Goal: Task Accomplishment & Management: Manage account settings

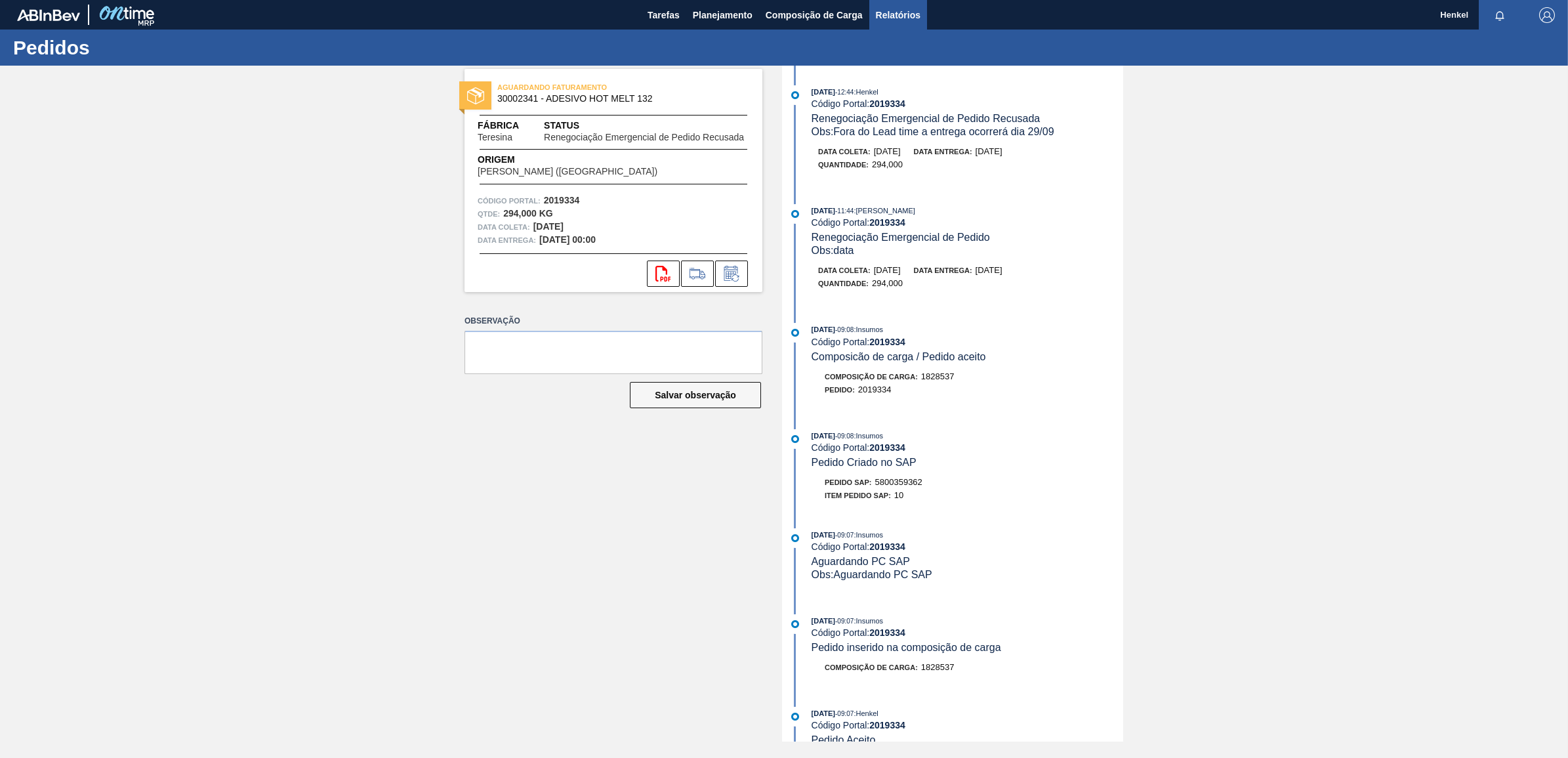
drag, startPoint x: 897, startPoint y: 8, endPoint x: 897, endPoint y: 24, distance: 16.0
click at [897, 8] on span "Relatórios" at bounding box center [898, 15] width 45 height 15
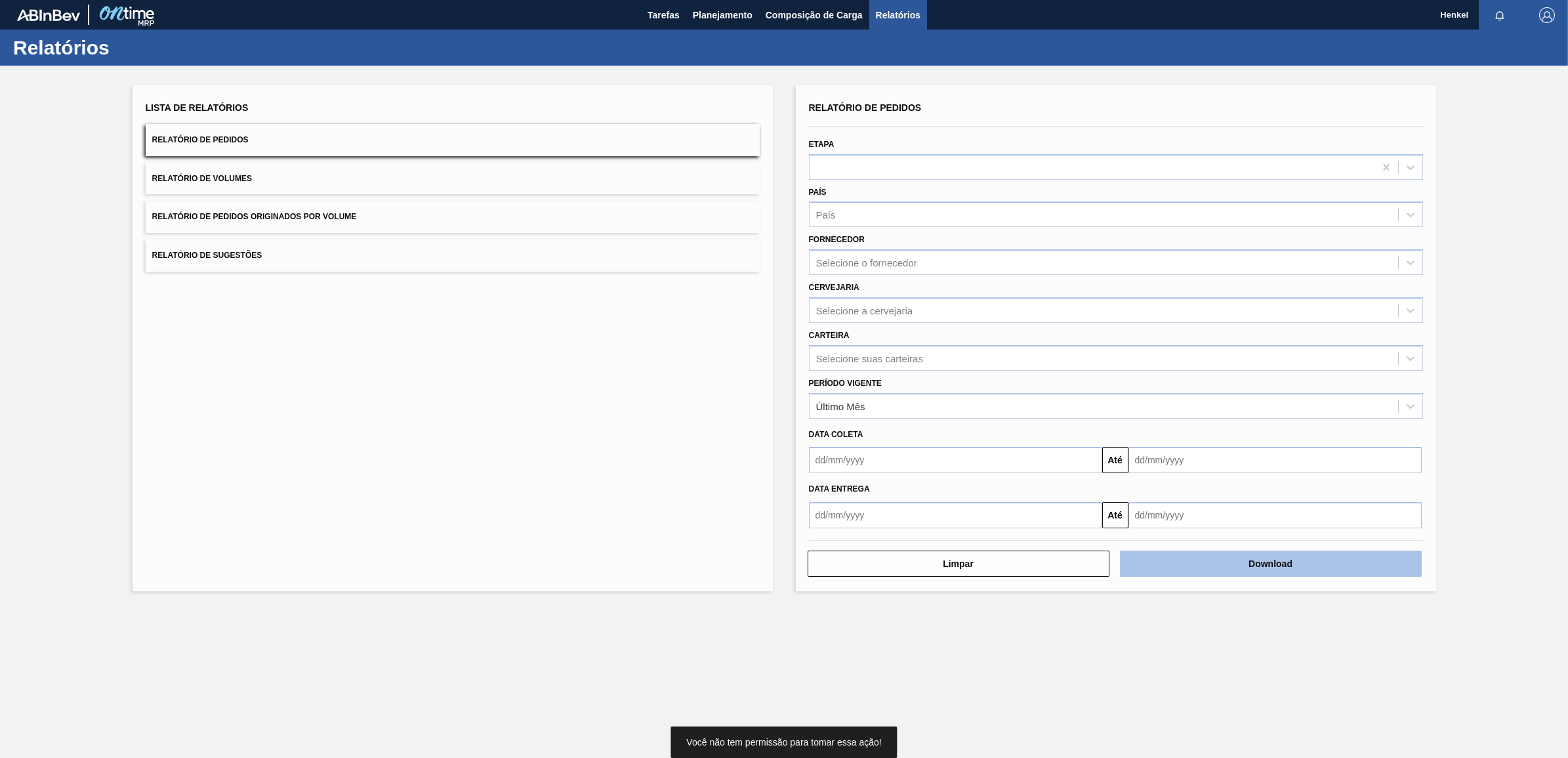
click at [1237, 561] on button "Download" at bounding box center [1270, 563] width 302 height 26
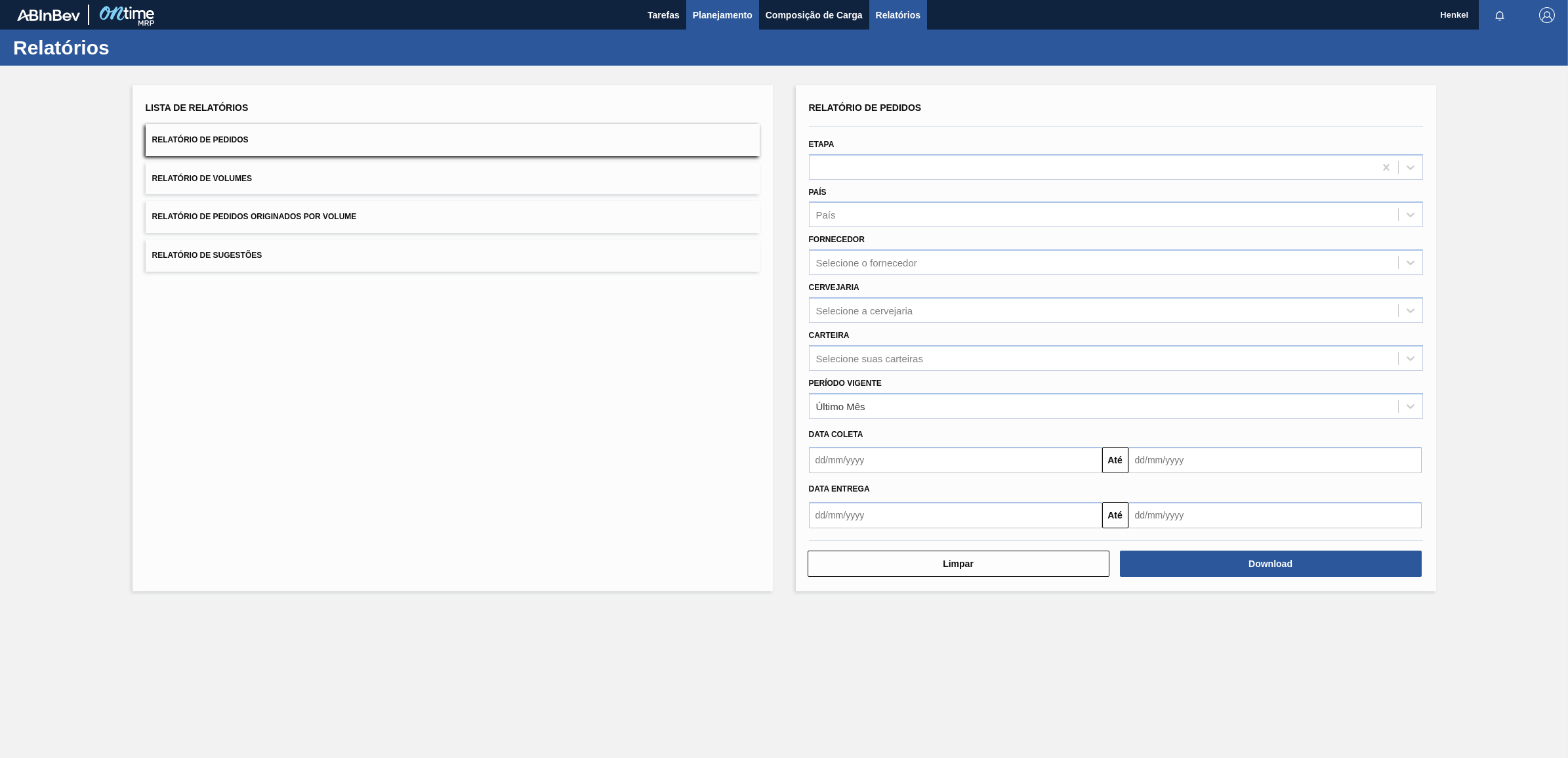
click at [716, 14] on span "Planejamento" at bounding box center [722, 15] width 59 height 15
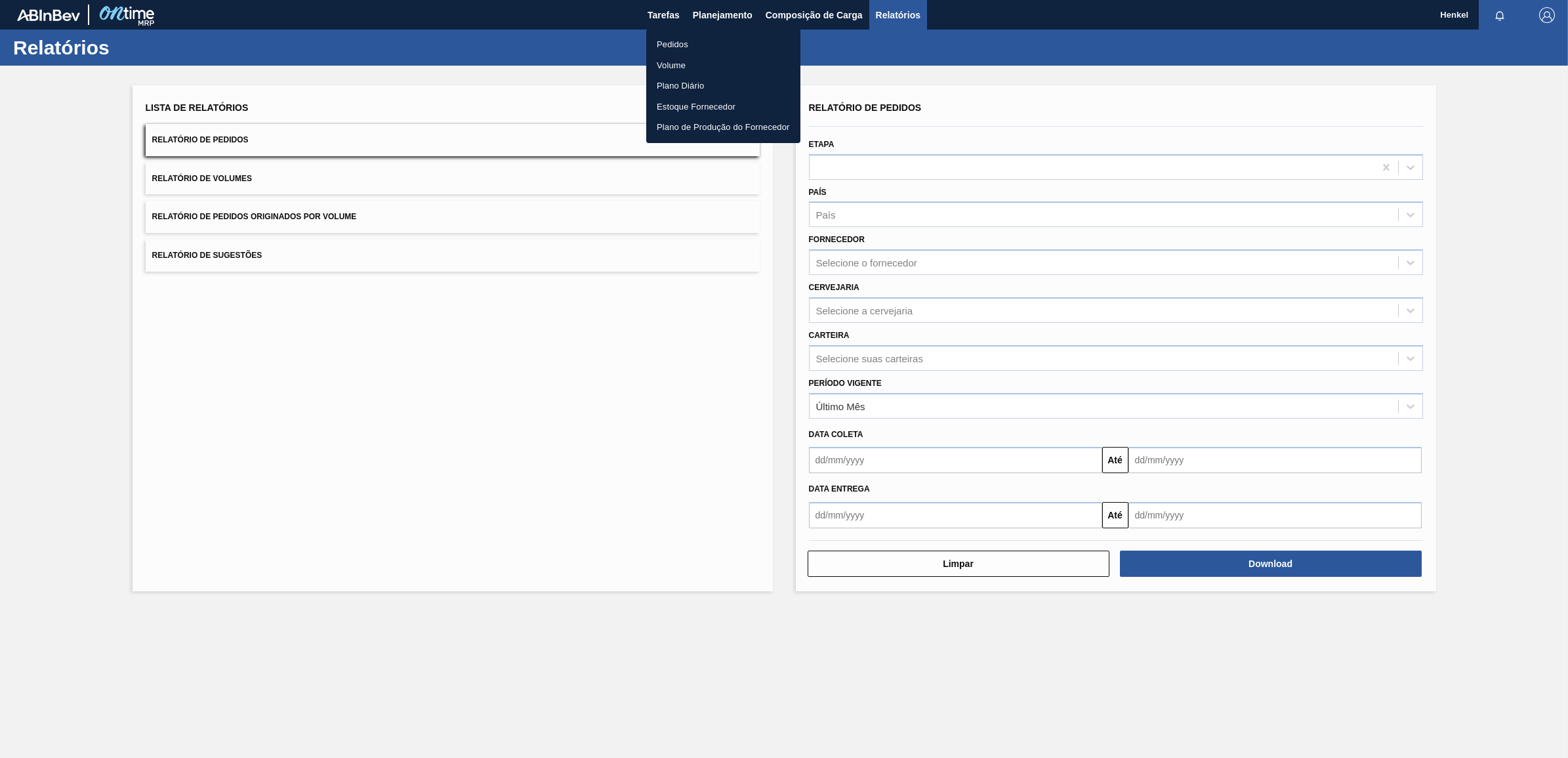
click at [666, 40] on li "Pedidos" at bounding box center [723, 45] width 154 height 21
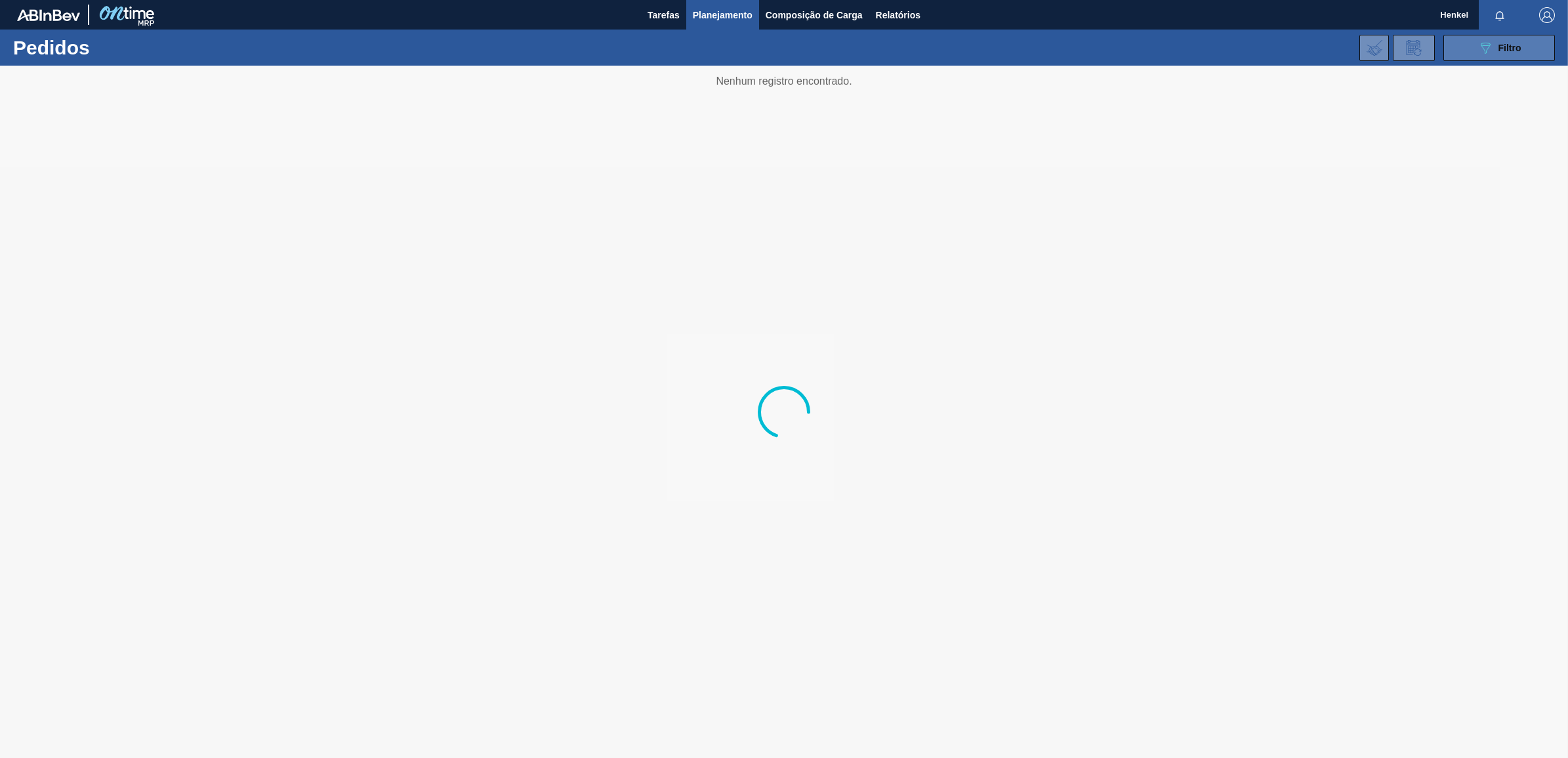
click at [1504, 47] on span "Filtro" at bounding box center [1509, 48] width 23 height 10
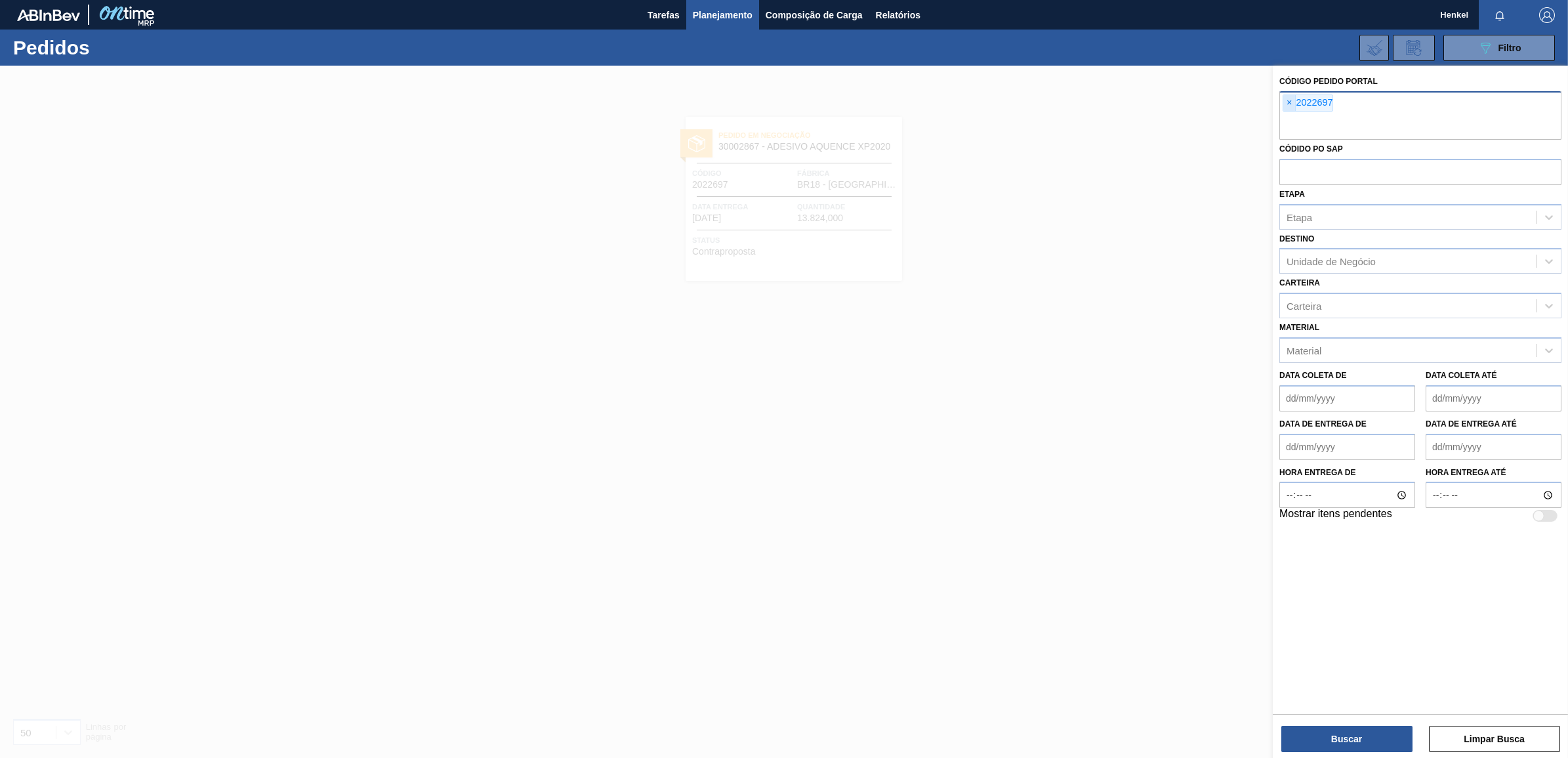
click at [1287, 105] on span "×" at bounding box center [1290, 103] width 13 height 15
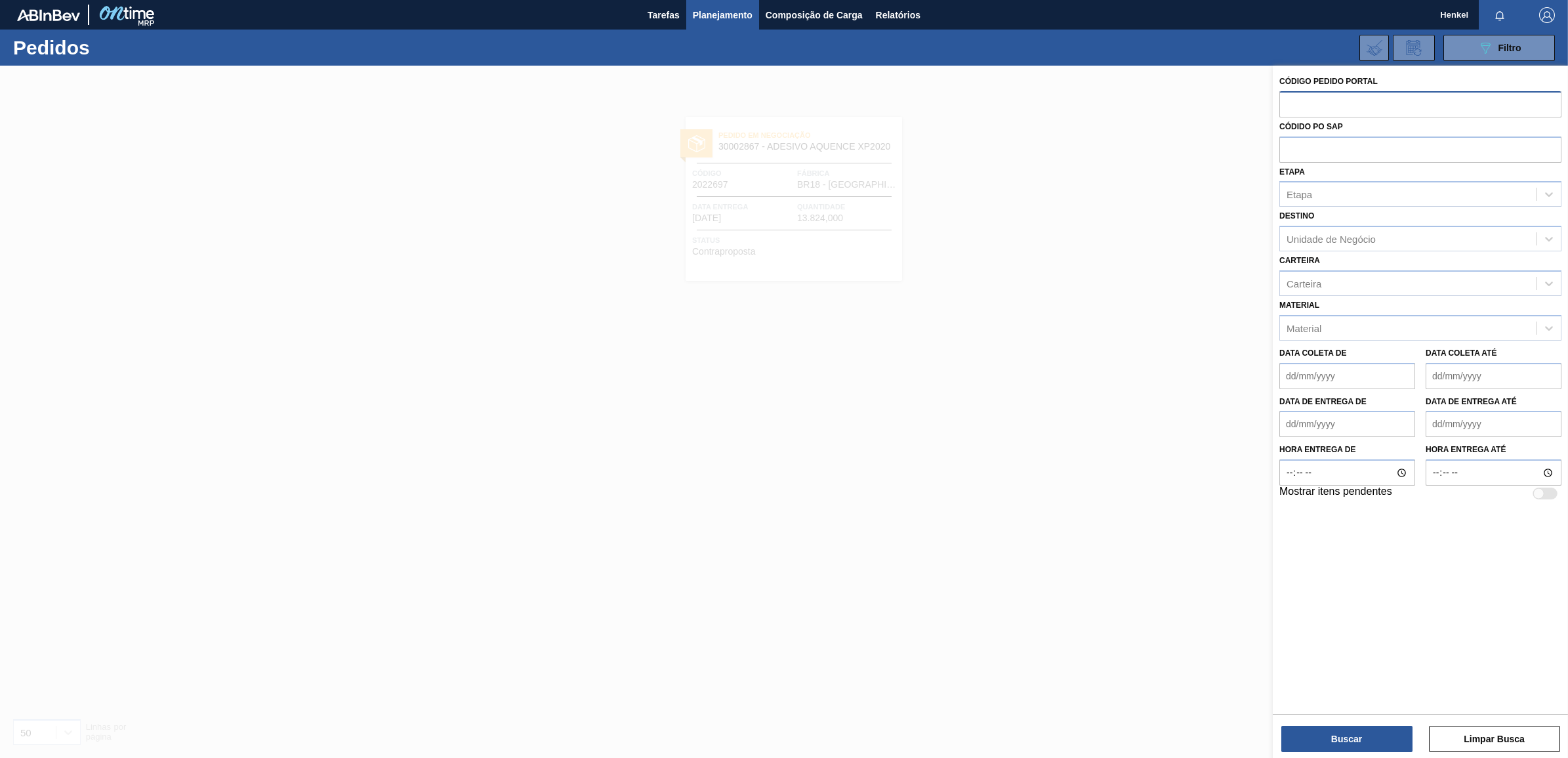
paste input "text"
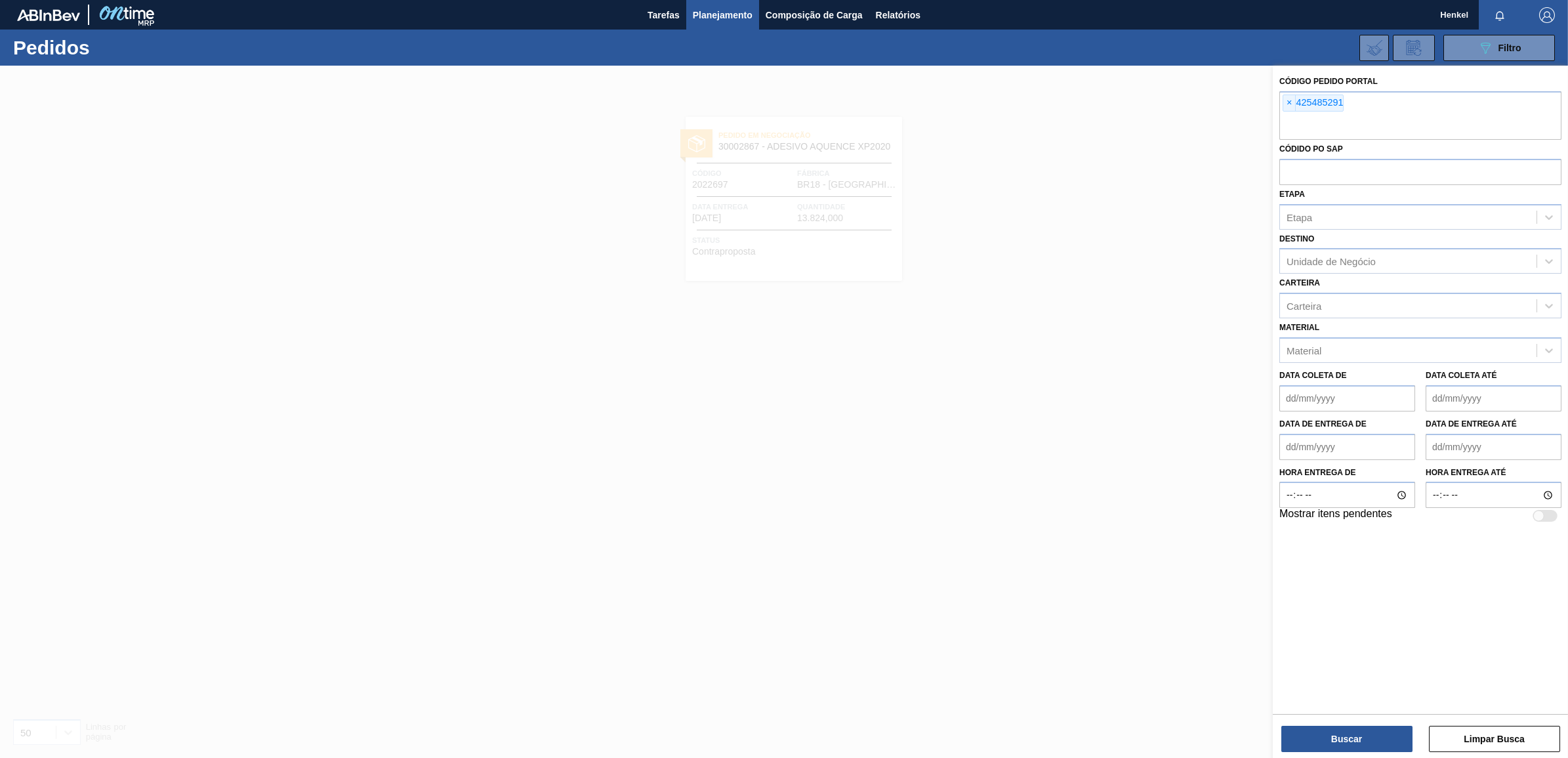
paste input "2018526"
type input "2018526"
click at [1373, 732] on button "Buscar" at bounding box center [1346, 738] width 131 height 26
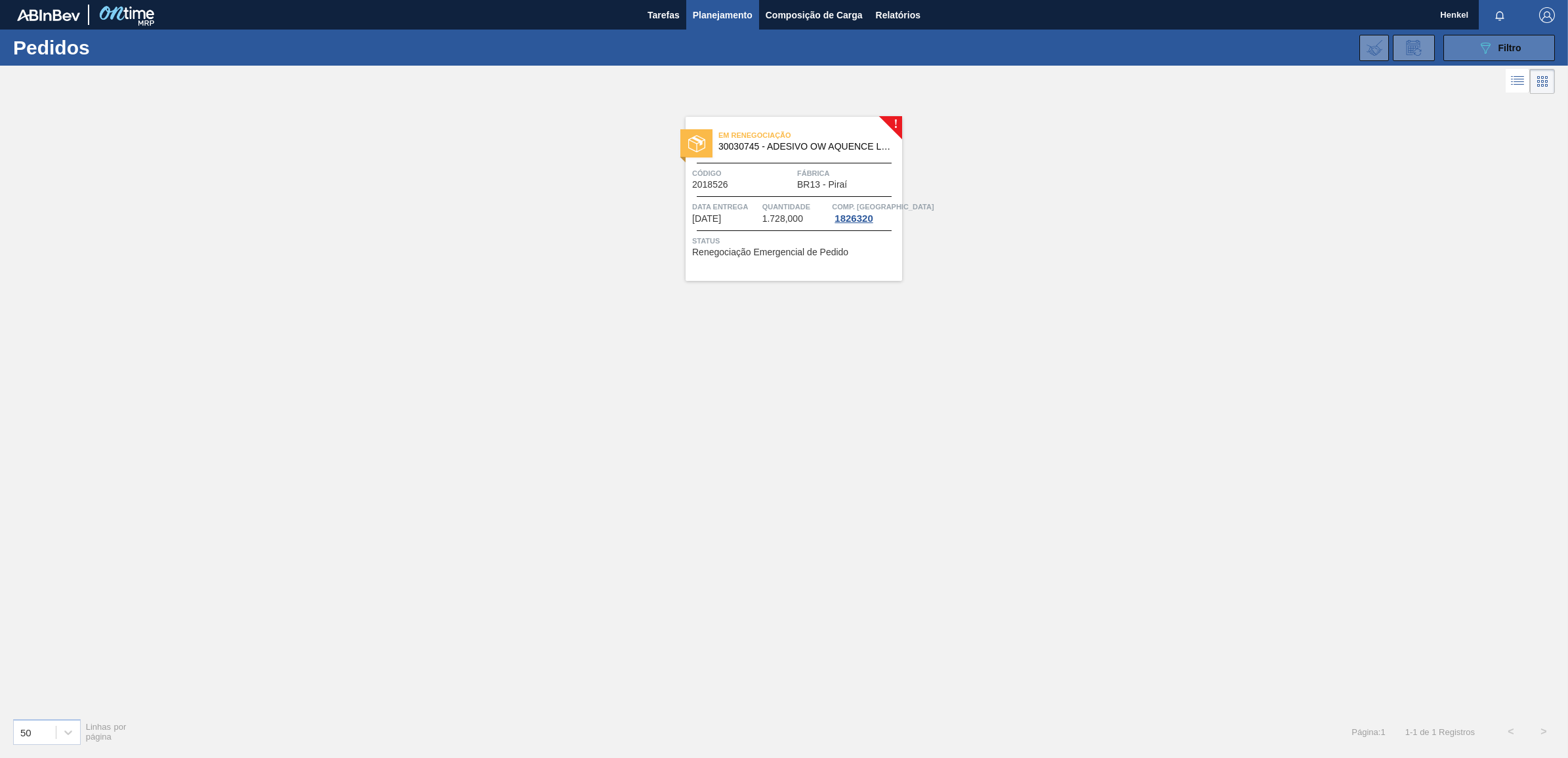
click at [1504, 43] on span "Filtro" at bounding box center [1509, 48] width 23 height 10
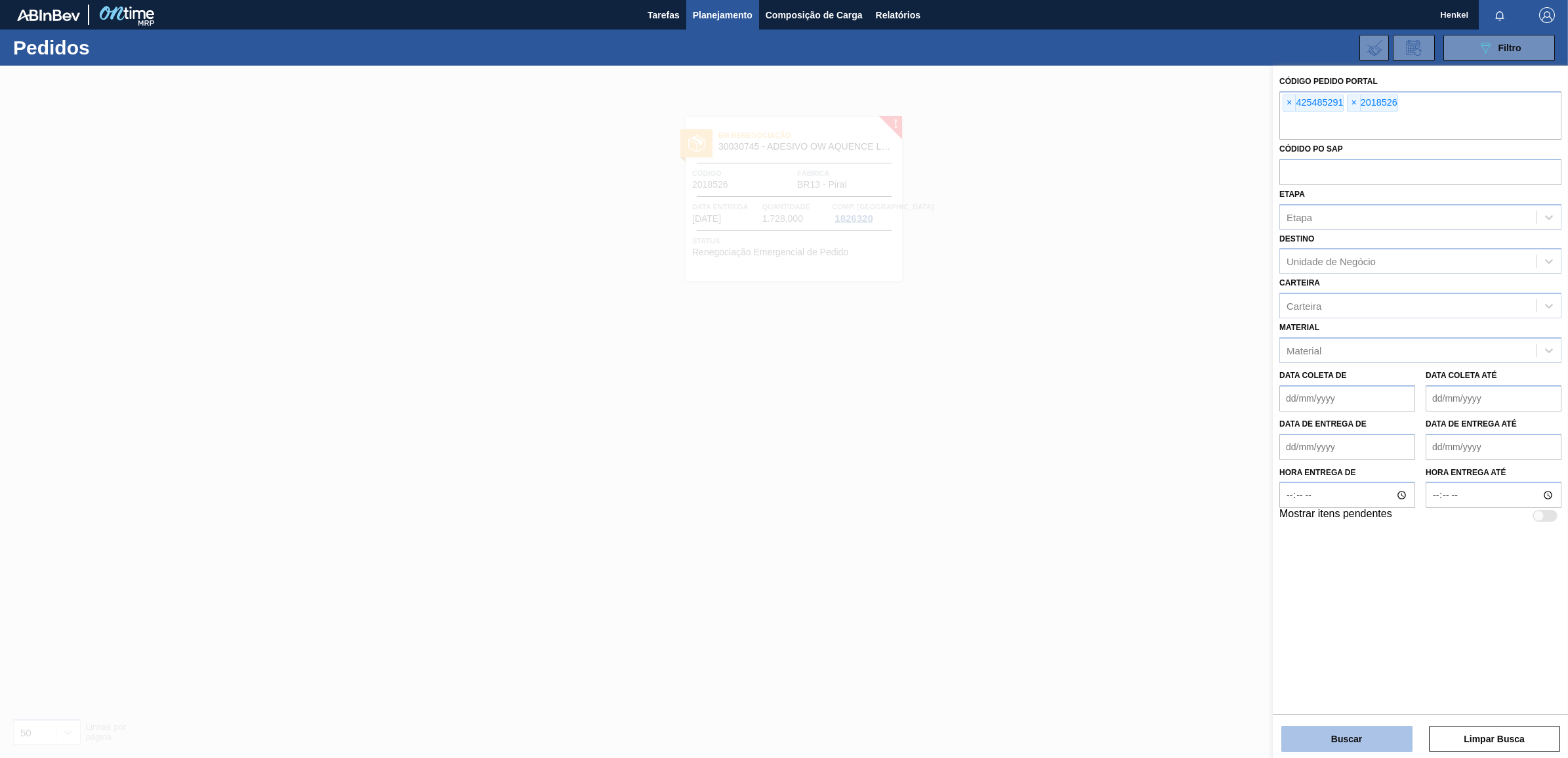
click at [1343, 734] on button "Buscar" at bounding box center [1346, 738] width 131 height 26
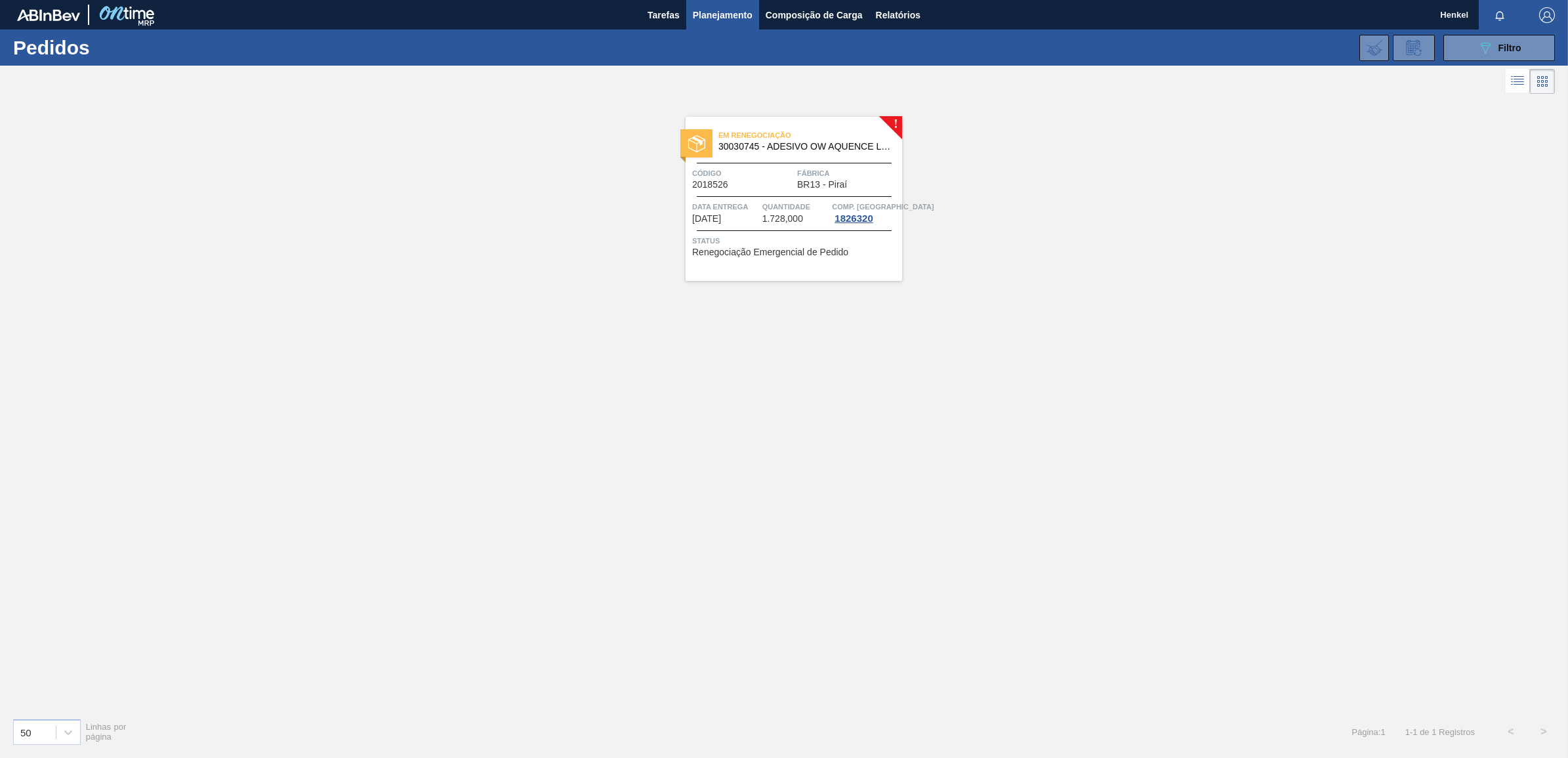
click at [782, 208] on span "Quantidade" at bounding box center [796, 206] width 67 height 13
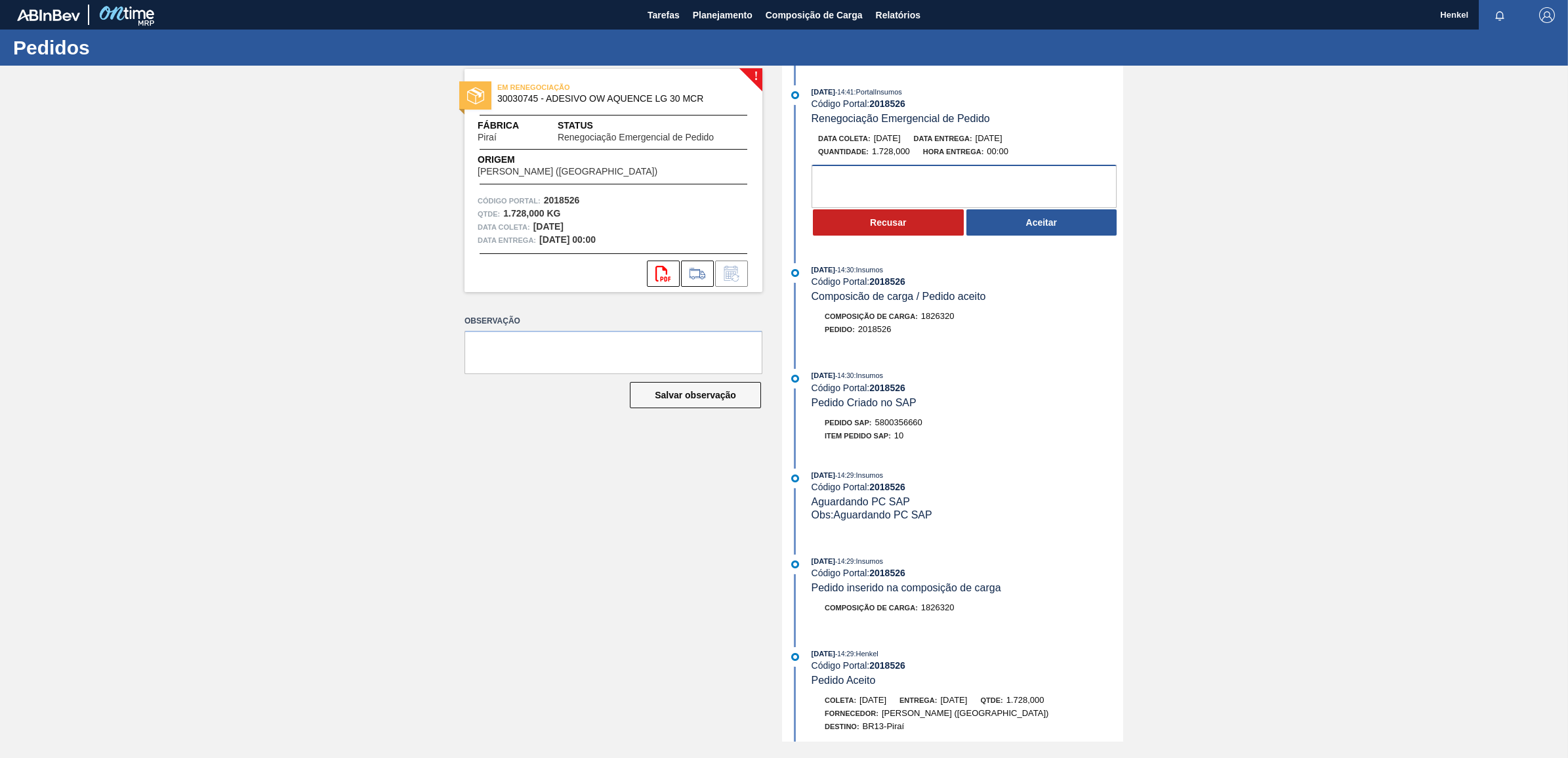
drag, startPoint x: 852, startPoint y: 177, endPoint x: 859, endPoint y: 174, distance: 7.6
click at [853, 177] on textarea at bounding box center [964, 186] width 305 height 43
type textarea "Fora do Lead time"
click at [884, 231] on button "Recusar" at bounding box center [889, 222] width 151 height 26
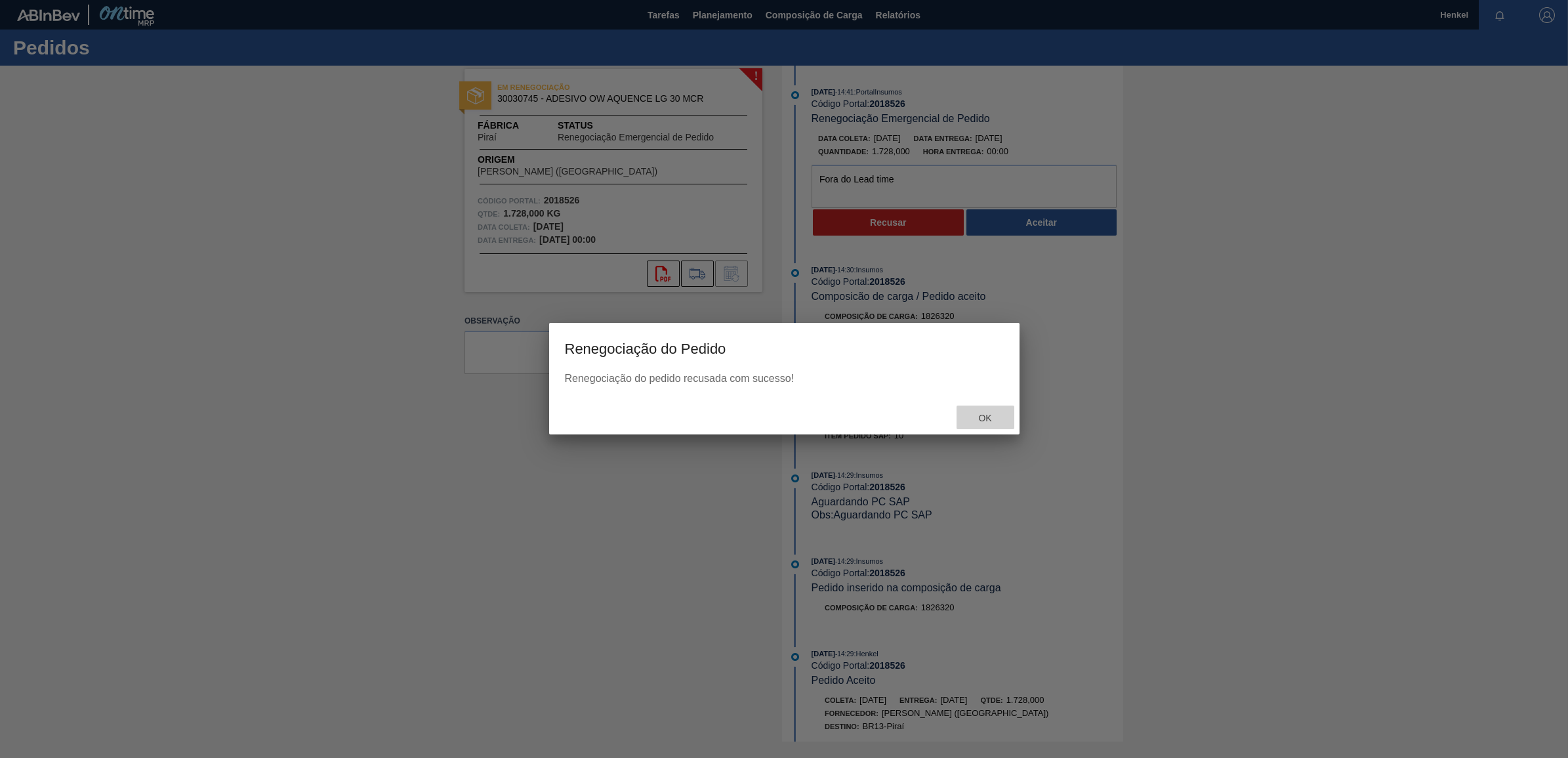
click at [987, 421] on span "Ok" at bounding box center [984, 418] width 34 height 10
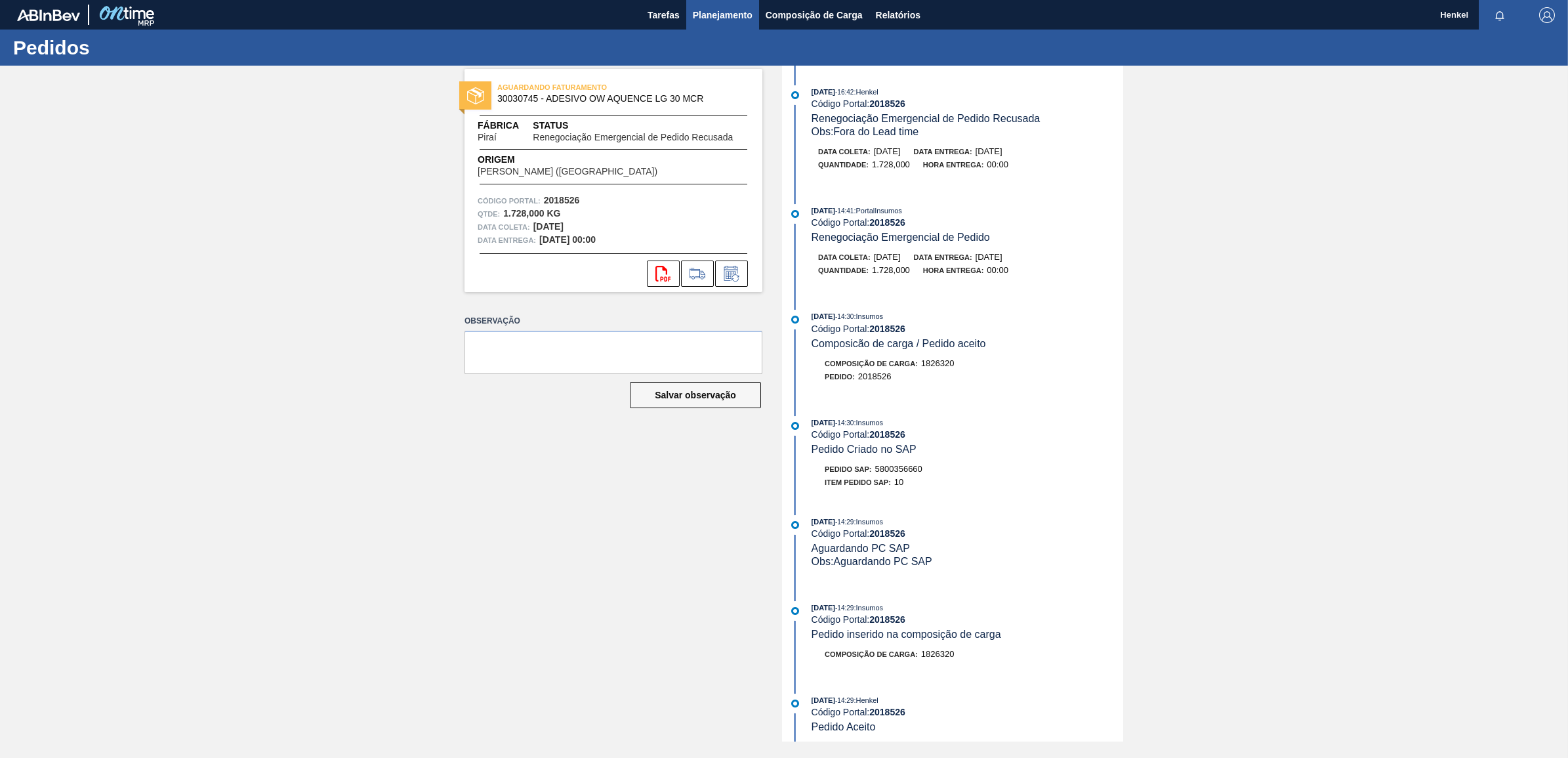
click at [707, 5] on button "Planejamento" at bounding box center [723, 15] width 73 height 29
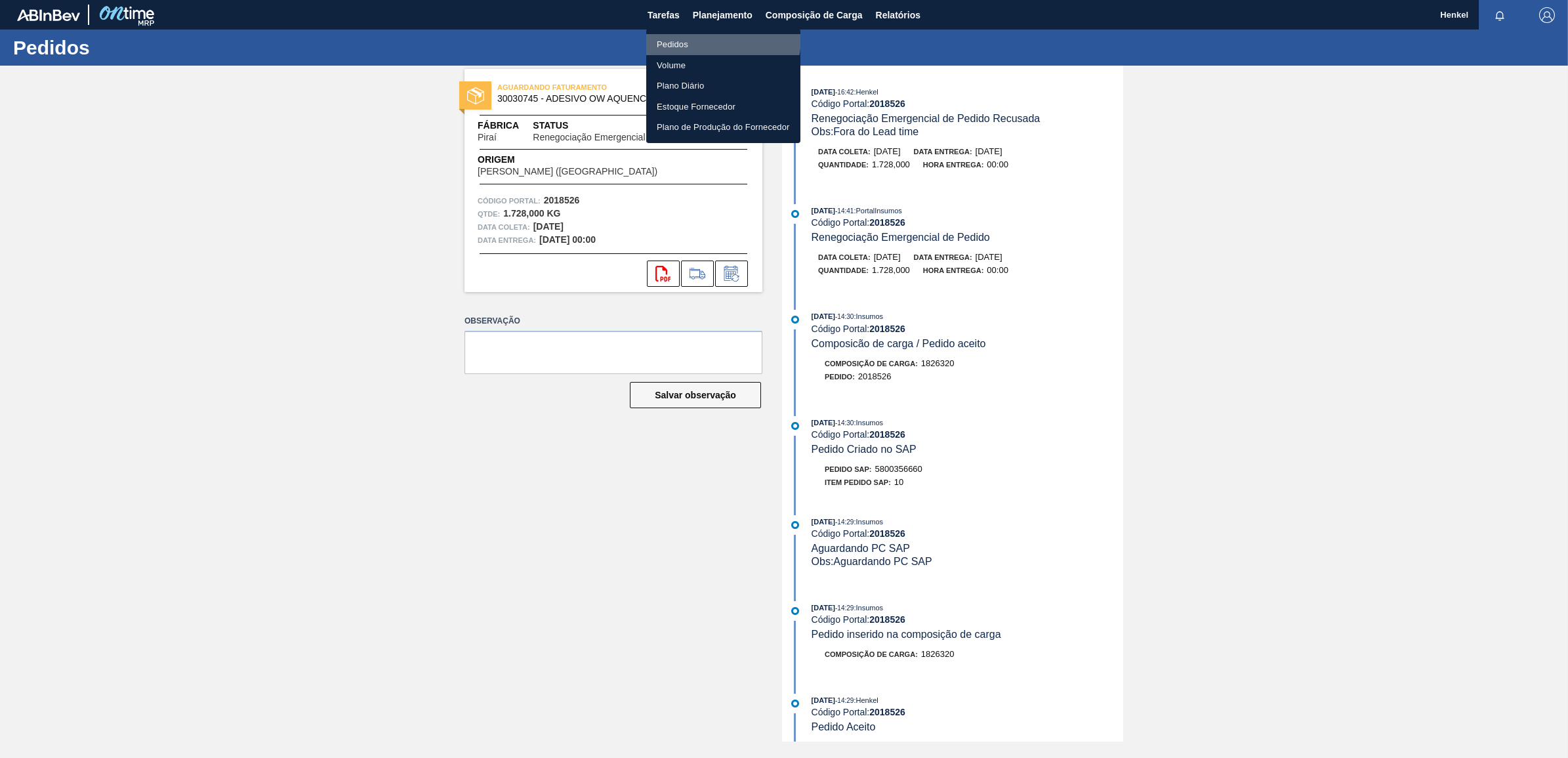
click at [689, 36] on li "Pedidos" at bounding box center [723, 45] width 154 height 21
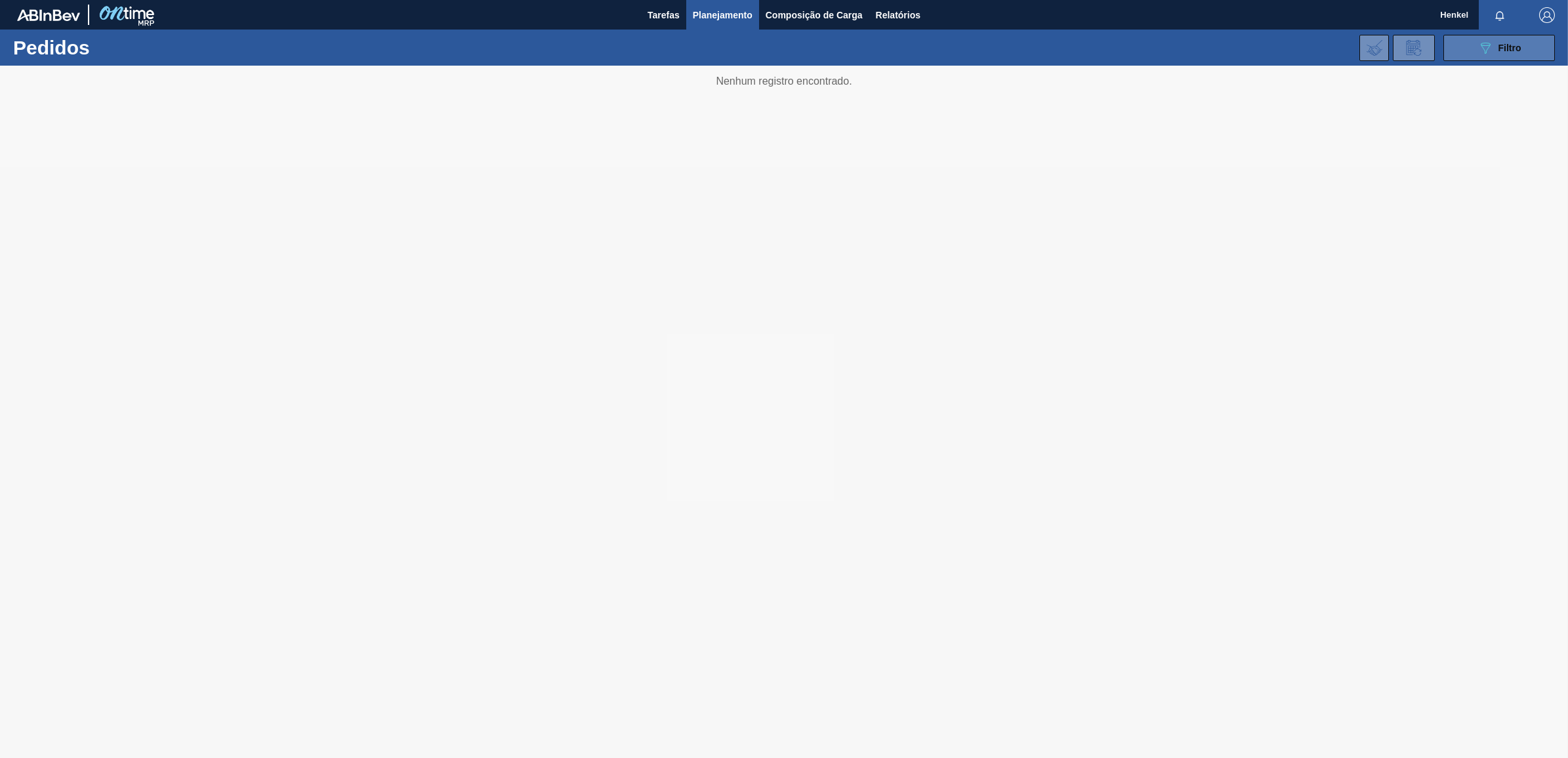
click at [1503, 43] on span "Filtro" at bounding box center [1509, 48] width 23 height 10
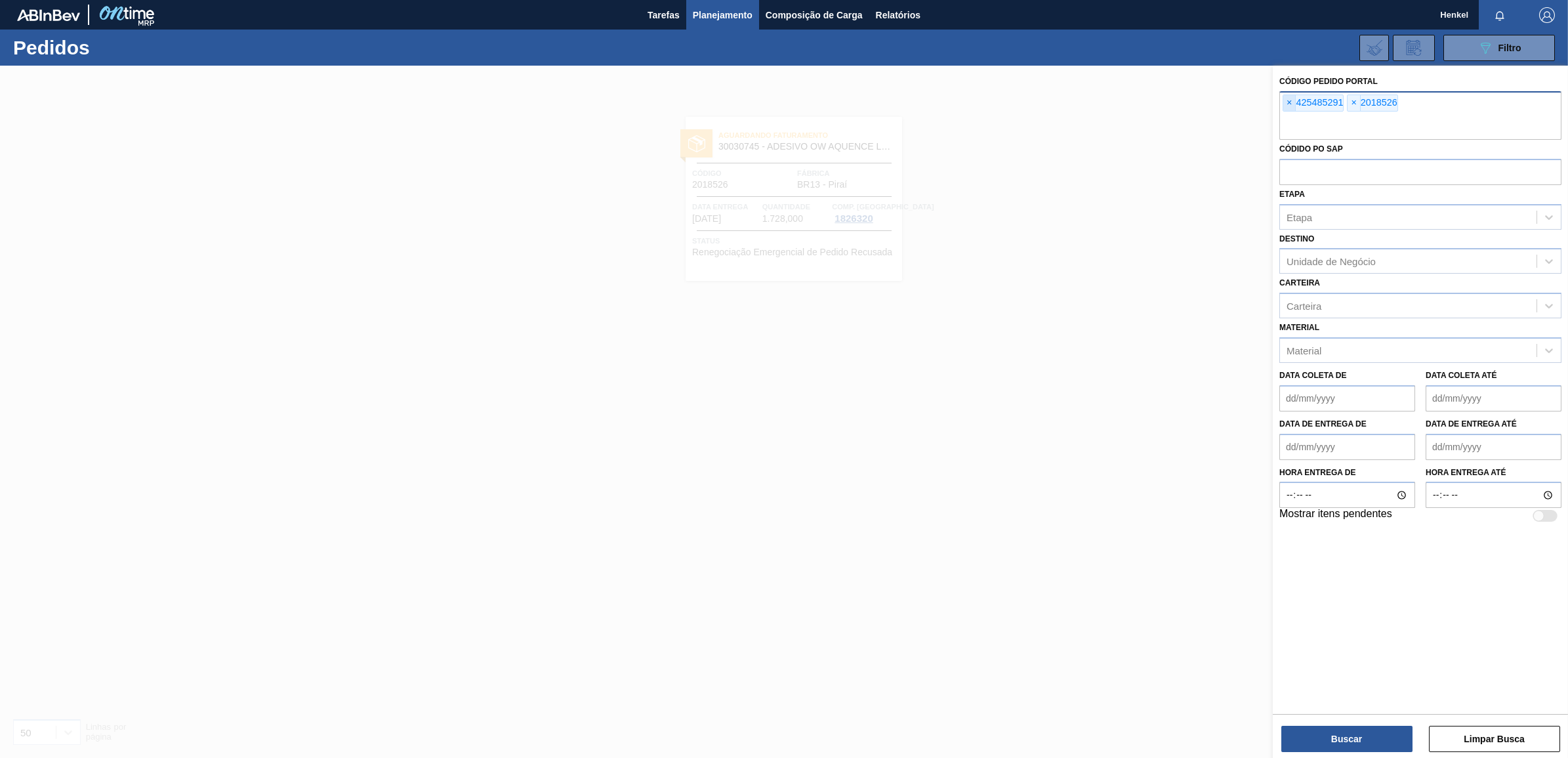
click at [1287, 101] on span "×" at bounding box center [1290, 103] width 13 height 15
click at [1294, 94] on div "× 2018526" at bounding box center [1308, 103] width 50 height 17
click at [1290, 102] on span "×" at bounding box center [1290, 103] width 13 height 15
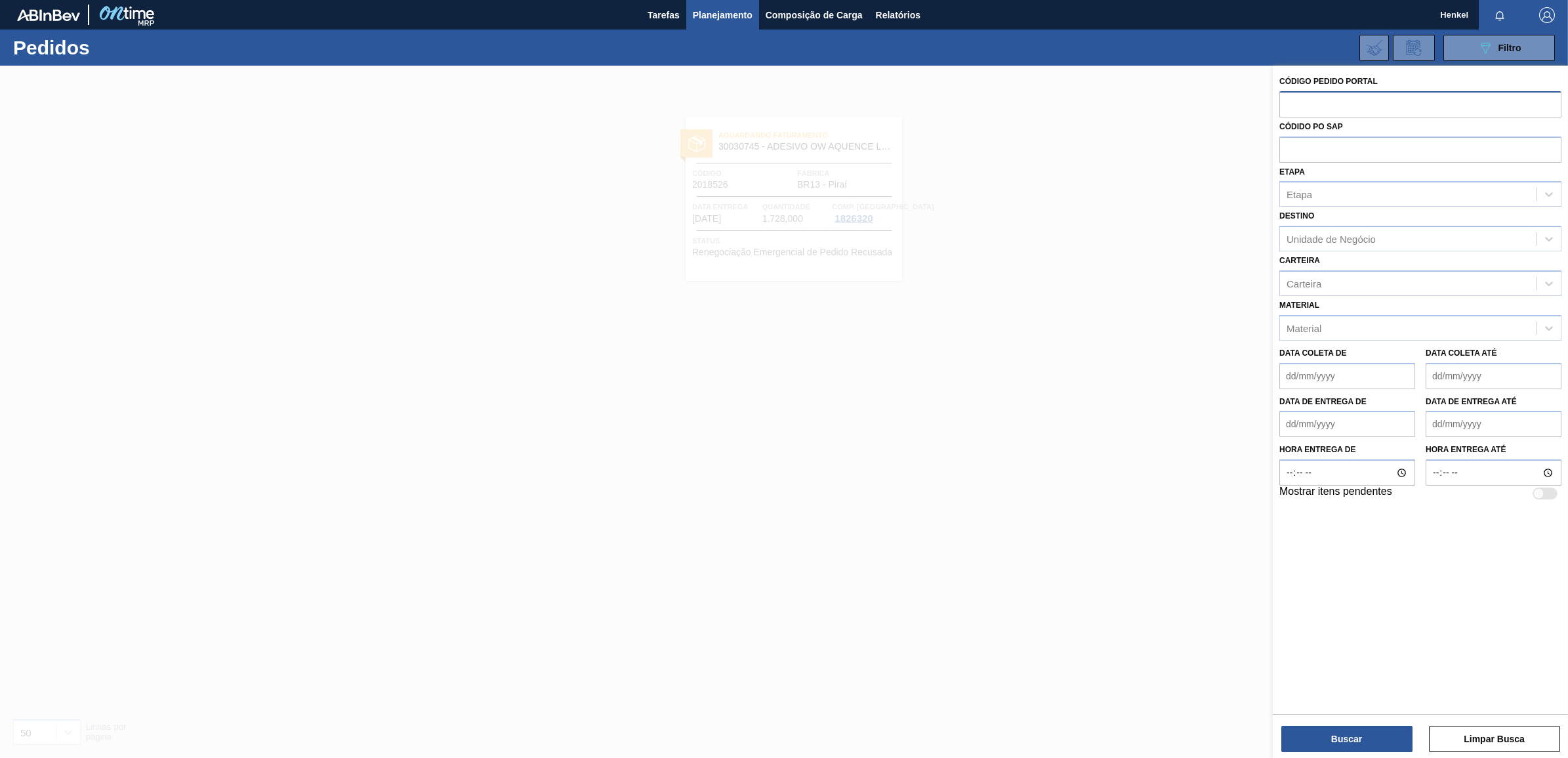
paste input "2018498"
type input "2018498"
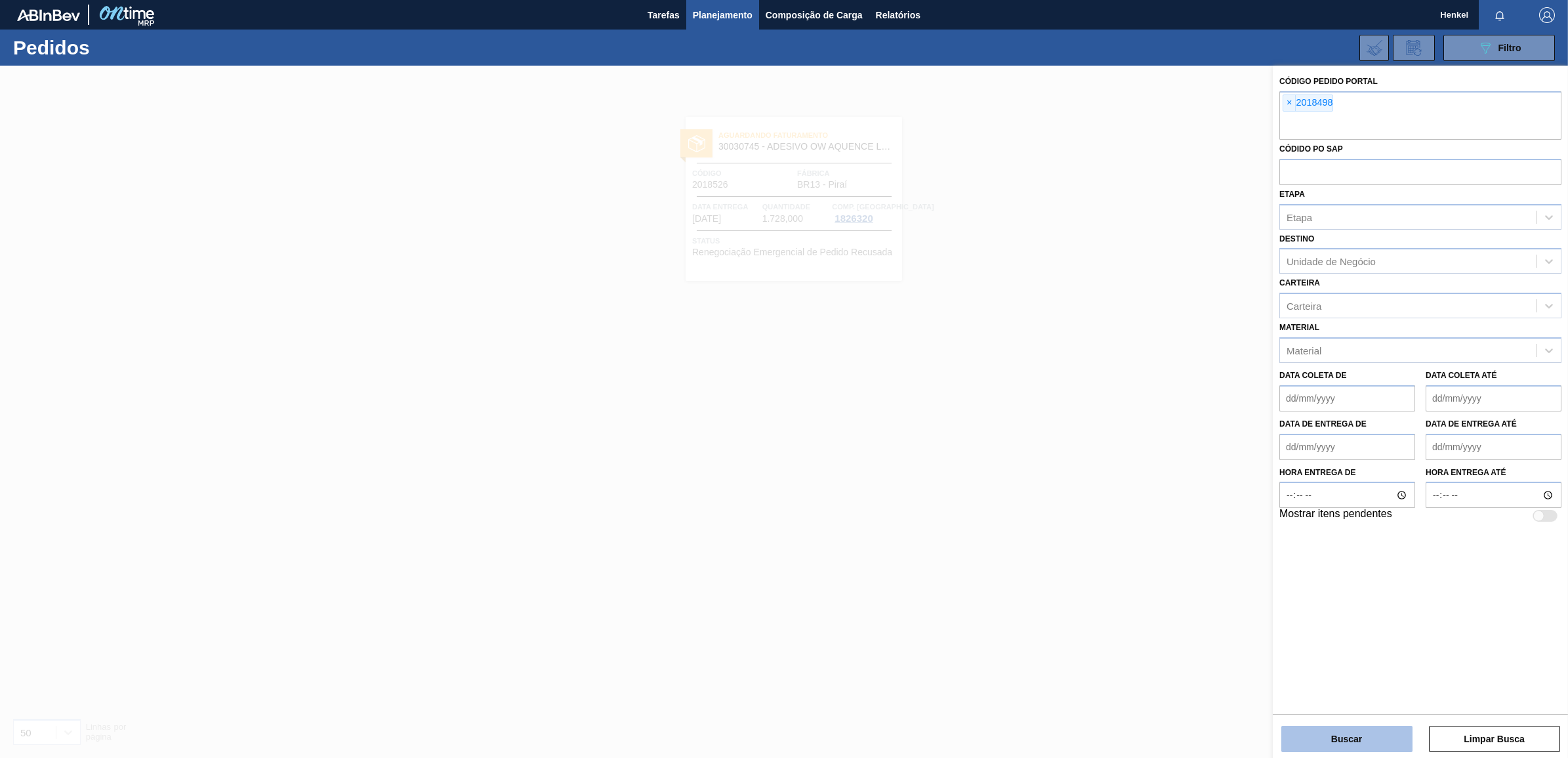
click at [1330, 741] on button "Buscar" at bounding box center [1346, 738] width 131 height 26
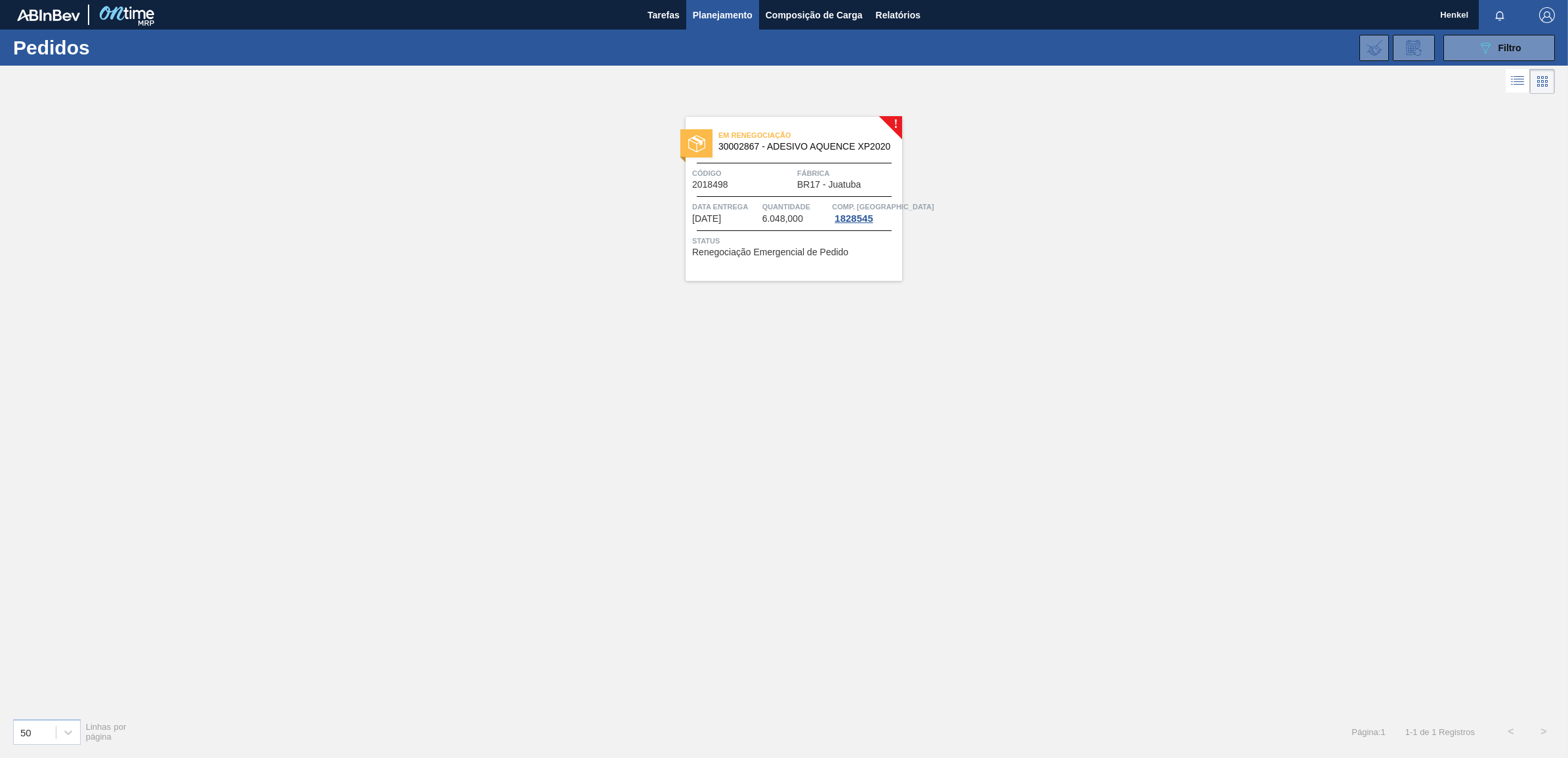
click at [787, 211] on span "Quantidade" at bounding box center [796, 206] width 67 height 13
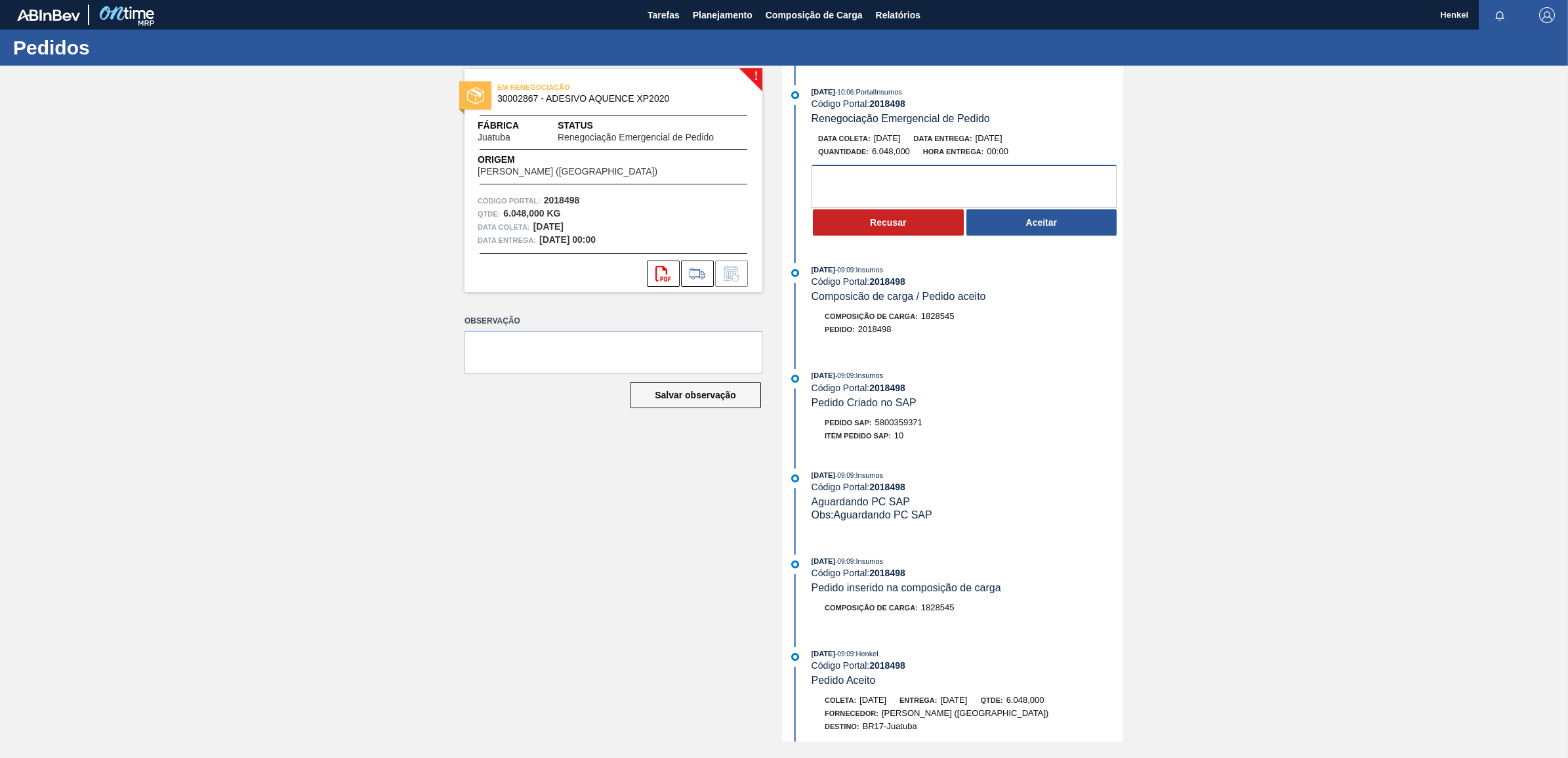
click at [842, 178] on textarea at bounding box center [964, 186] width 305 height 43
type textarea "Fora do Lead time"
click at [874, 223] on button "Recusar" at bounding box center [889, 222] width 151 height 26
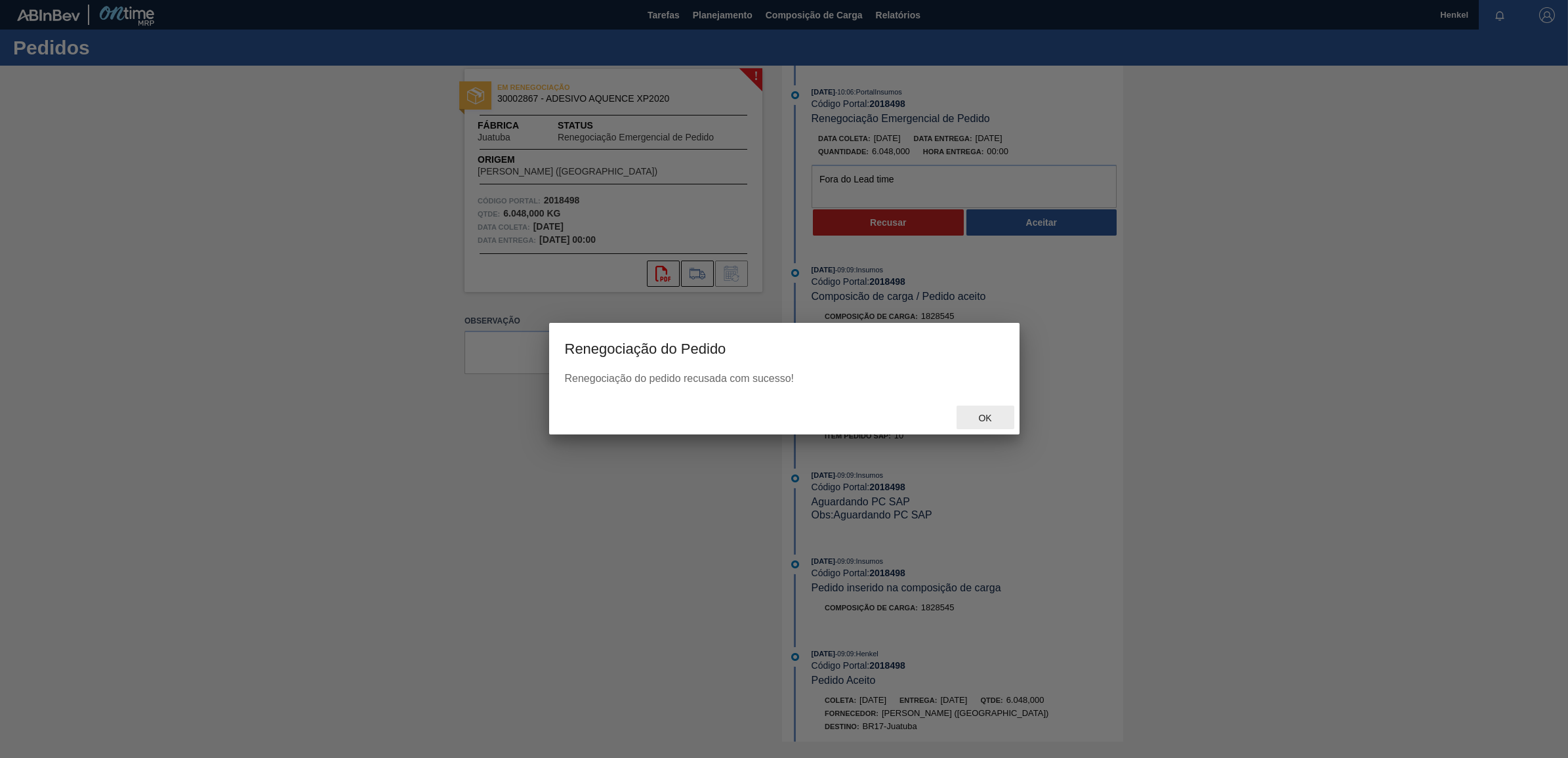
click at [984, 422] on span "Ok" at bounding box center [984, 418] width 34 height 10
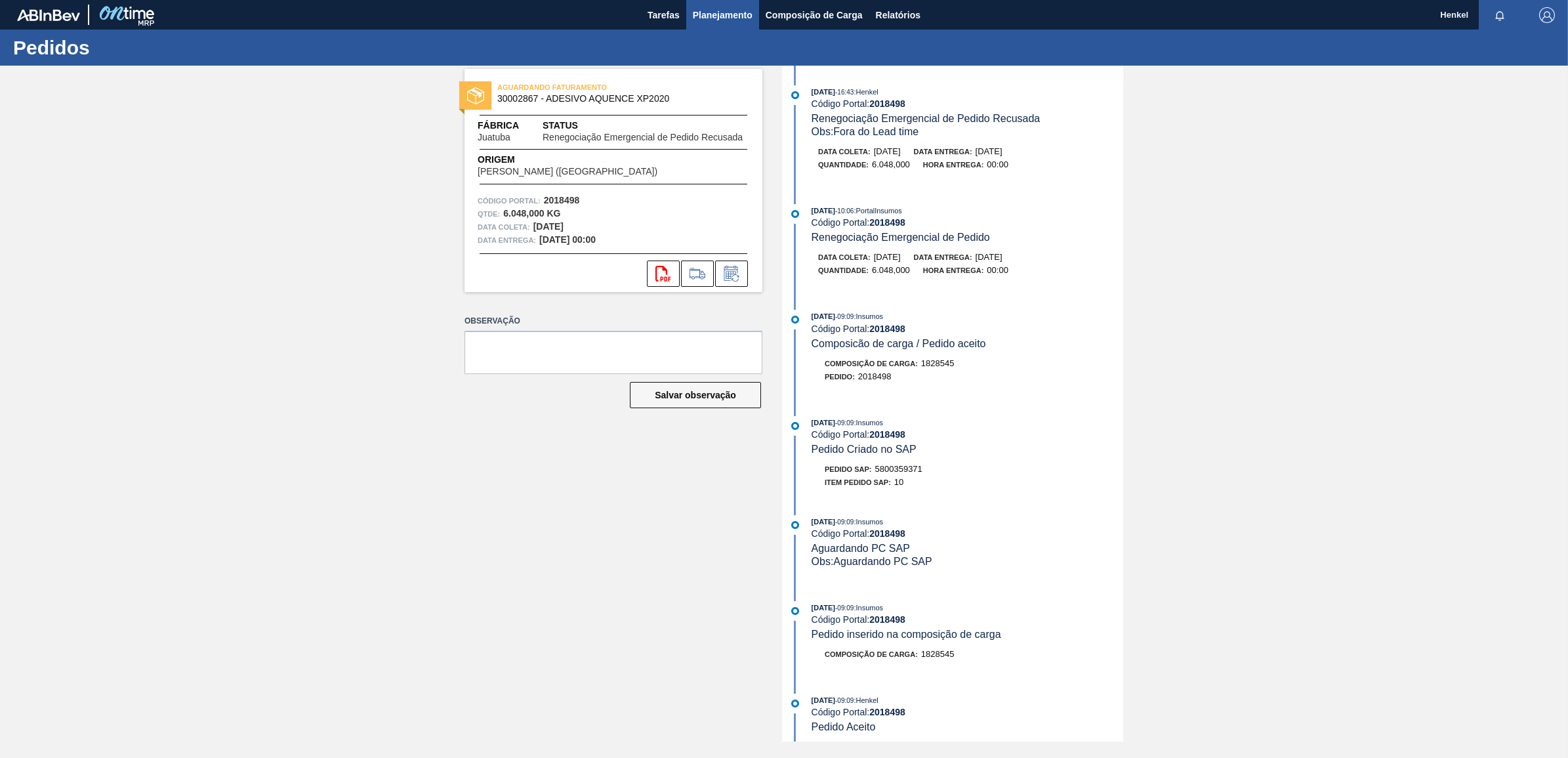
click at [723, 7] on span "Planejamento" at bounding box center [722, 15] width 59 height 15
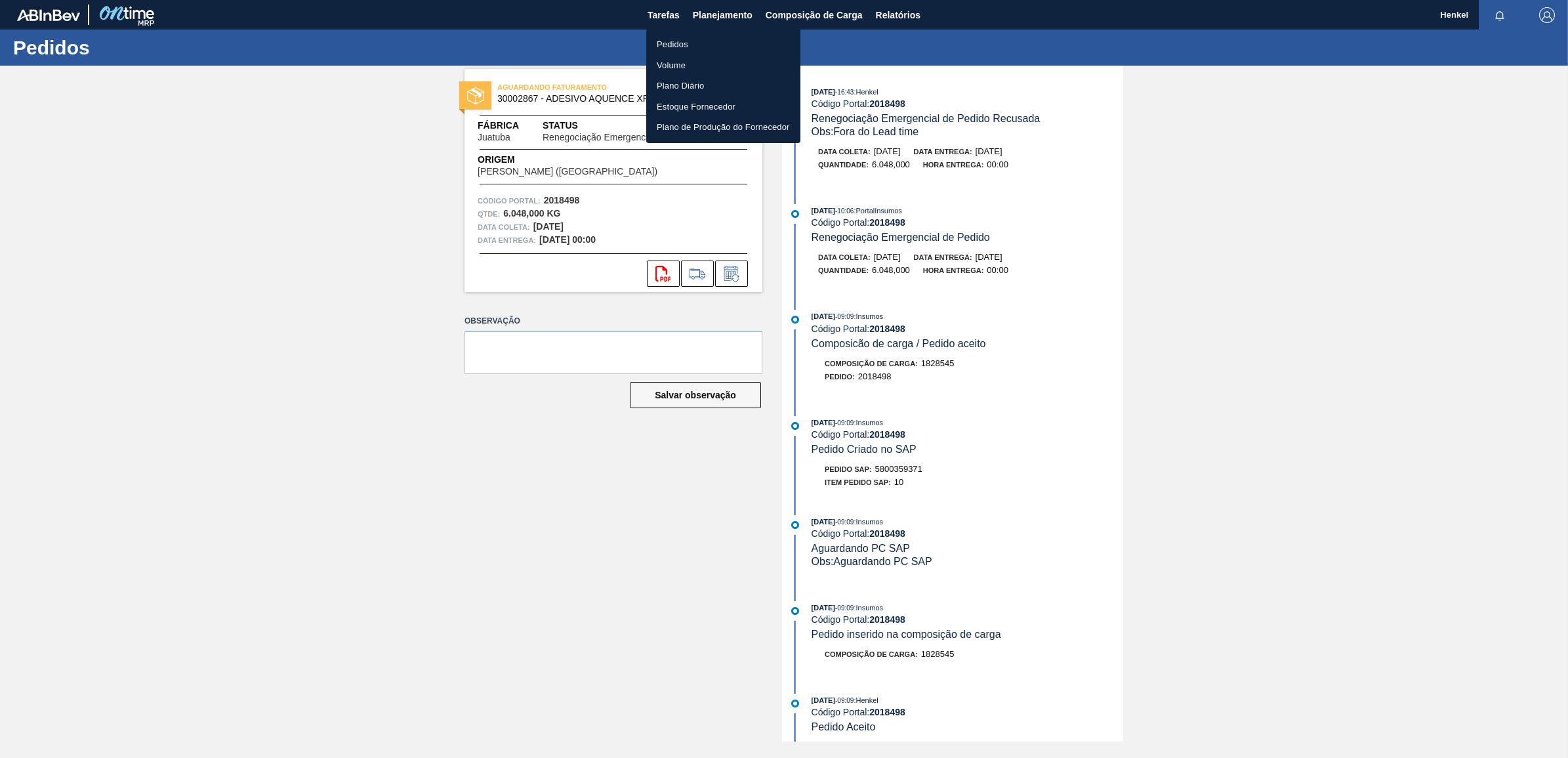
click at [669, 36] on li "Pedidos" at bounding box center [723, 45] width 154 height 21
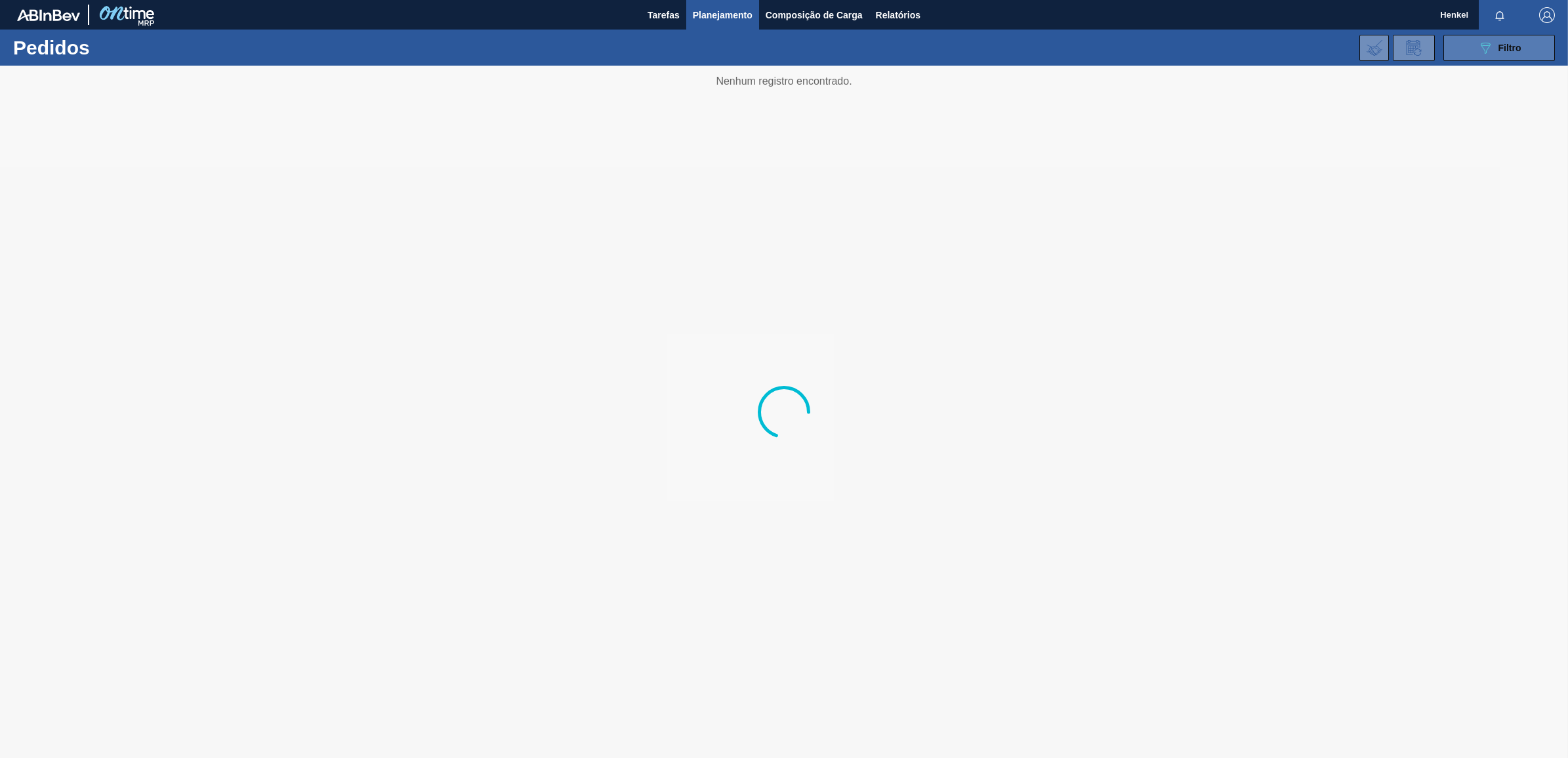
click at [1492, 43] on icon "089F7B8B-B2A5-4AFE-B5C0-19BA573D28AC" at bounding box center [1485, 48] width 15 height 15
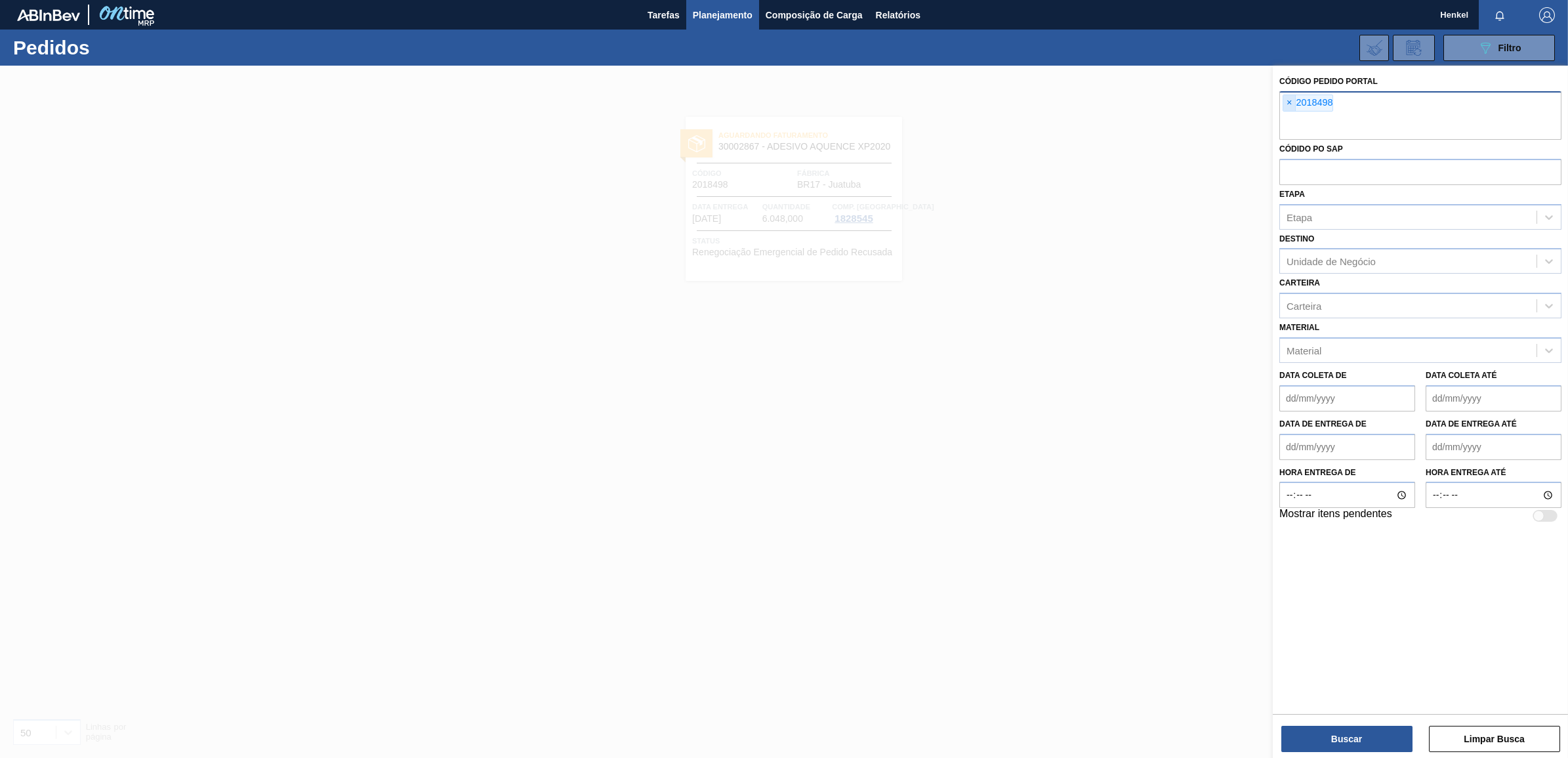
click at [1290, 99] on span "×" at bounding box center [1290, 103] width 13 height 15
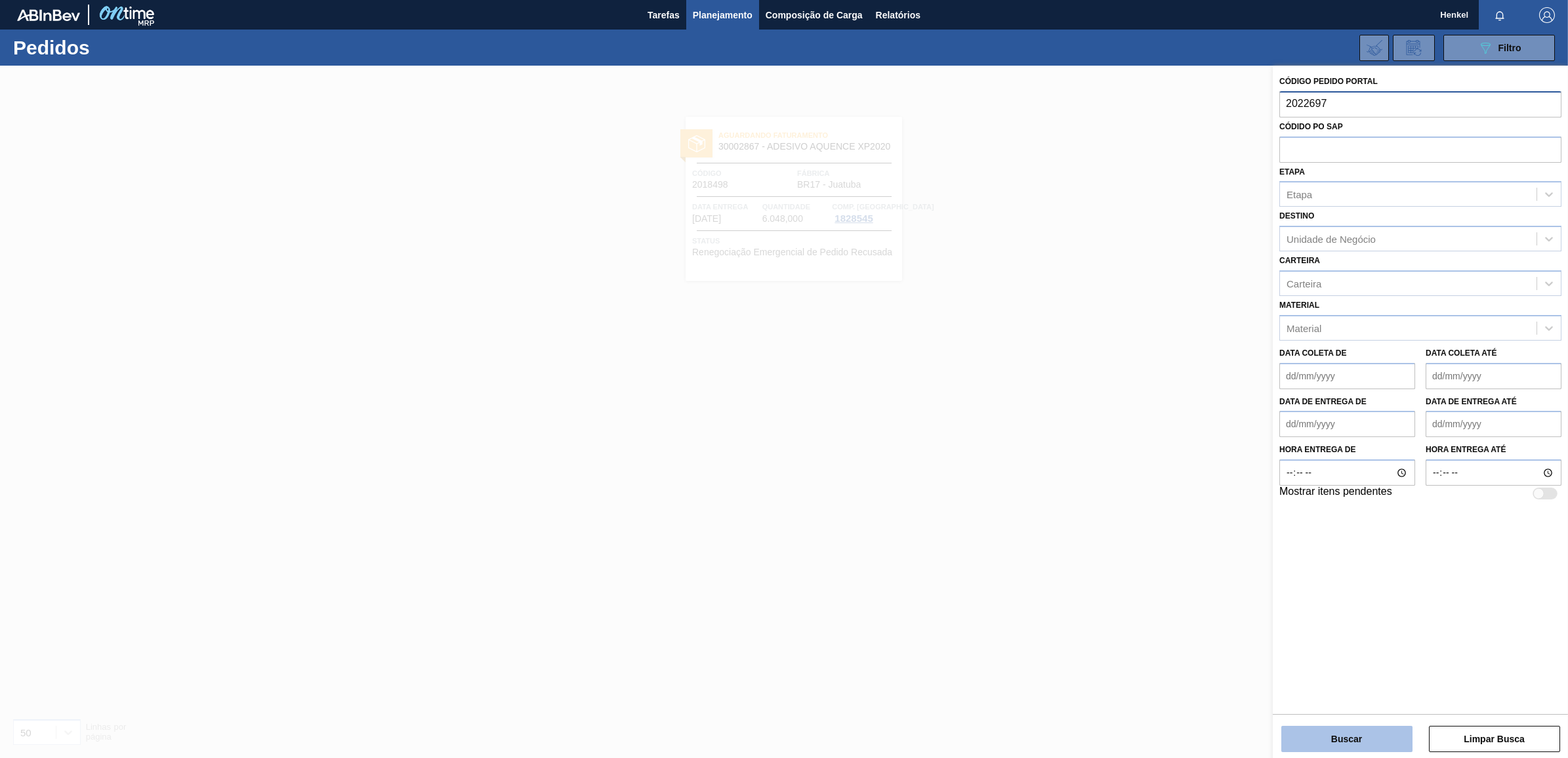
type input "2022697"
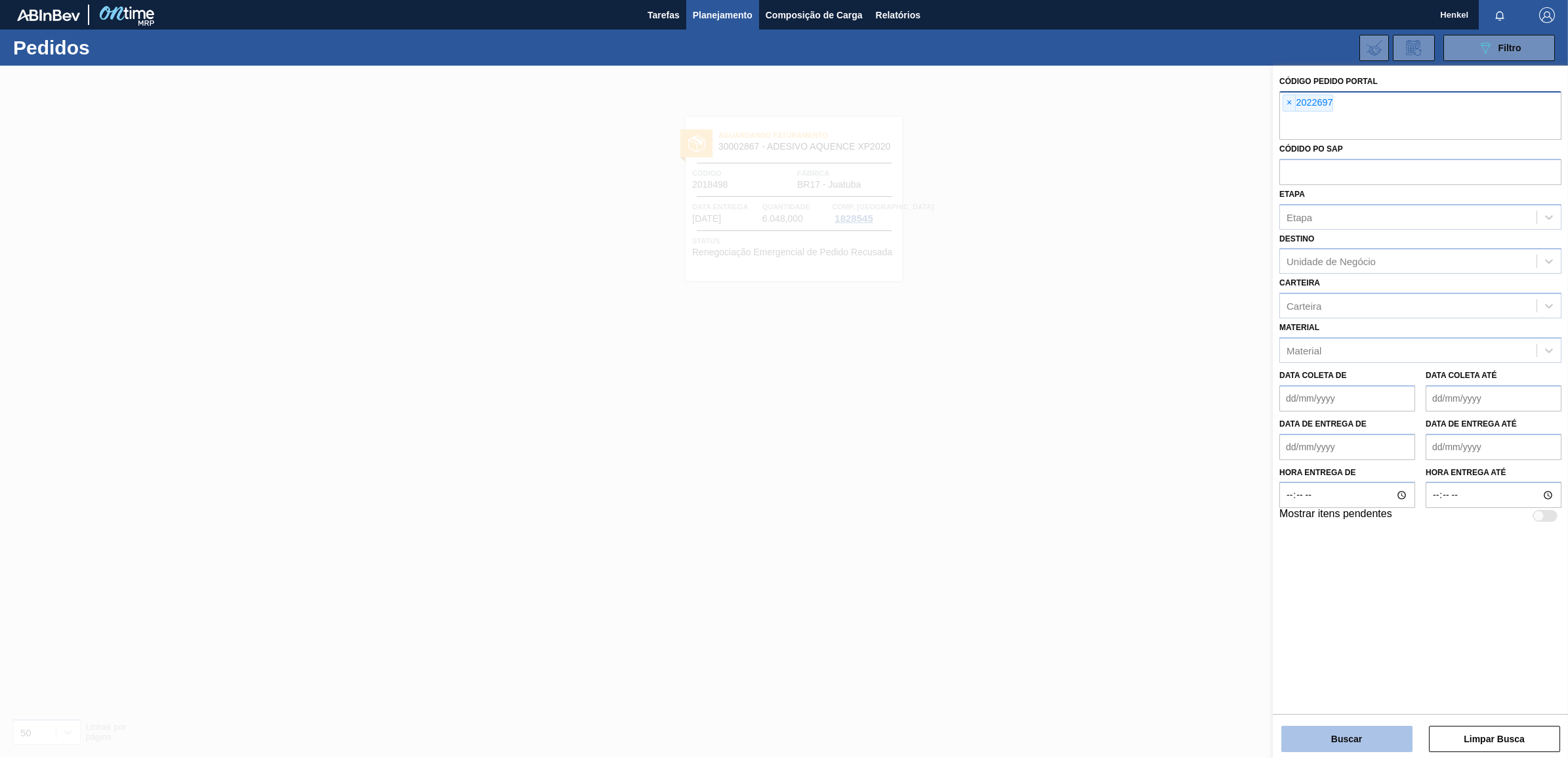
click at [1345, 732] on button "Buscar" at bounding box center [1346, 738] width 131 height 26
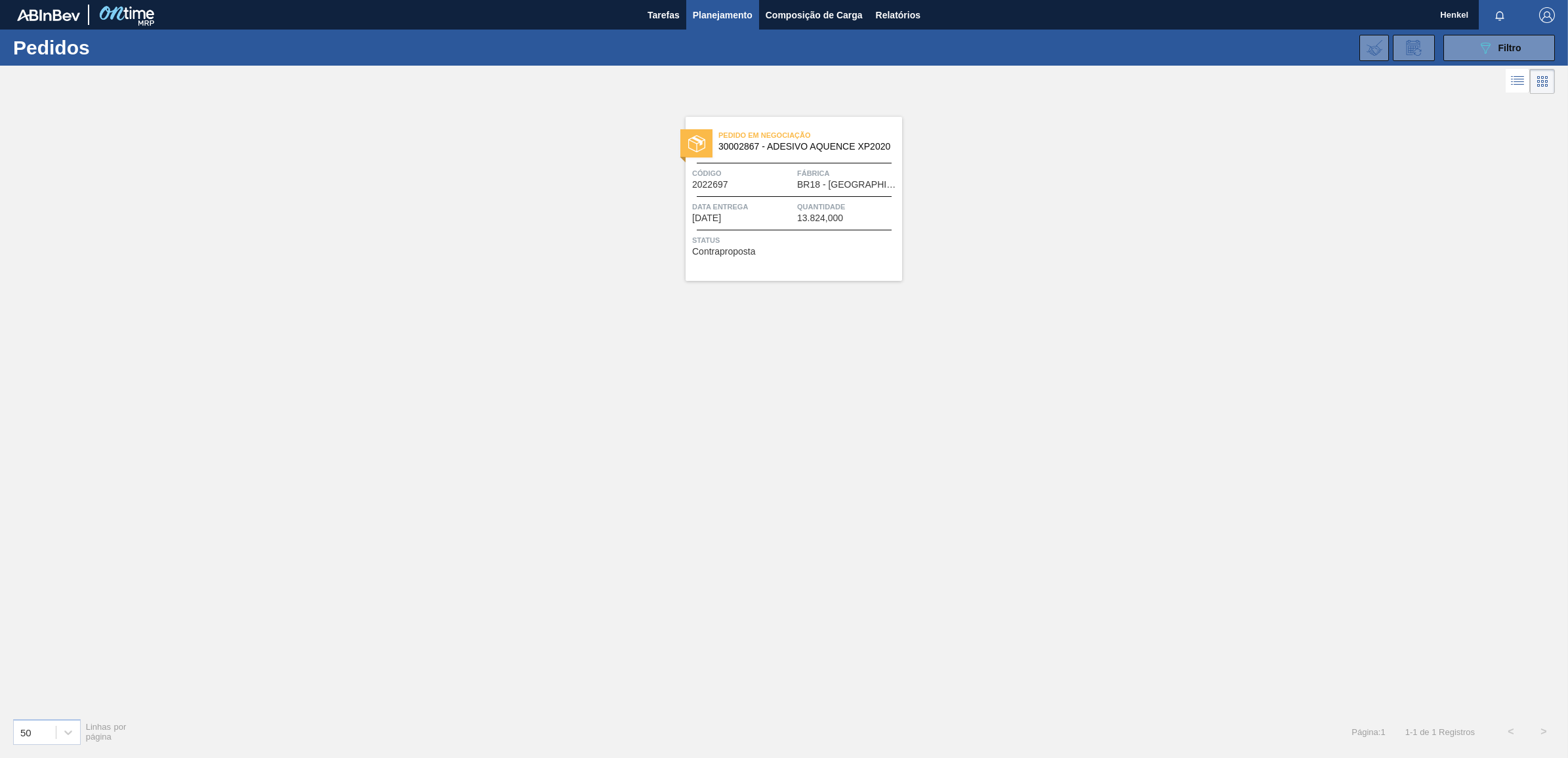
click at [751, 213] on span "Data entrega" at bounding box center [742, 206] width 101 height 13
